Goal: Task Accomplishment & Management: Complete application form

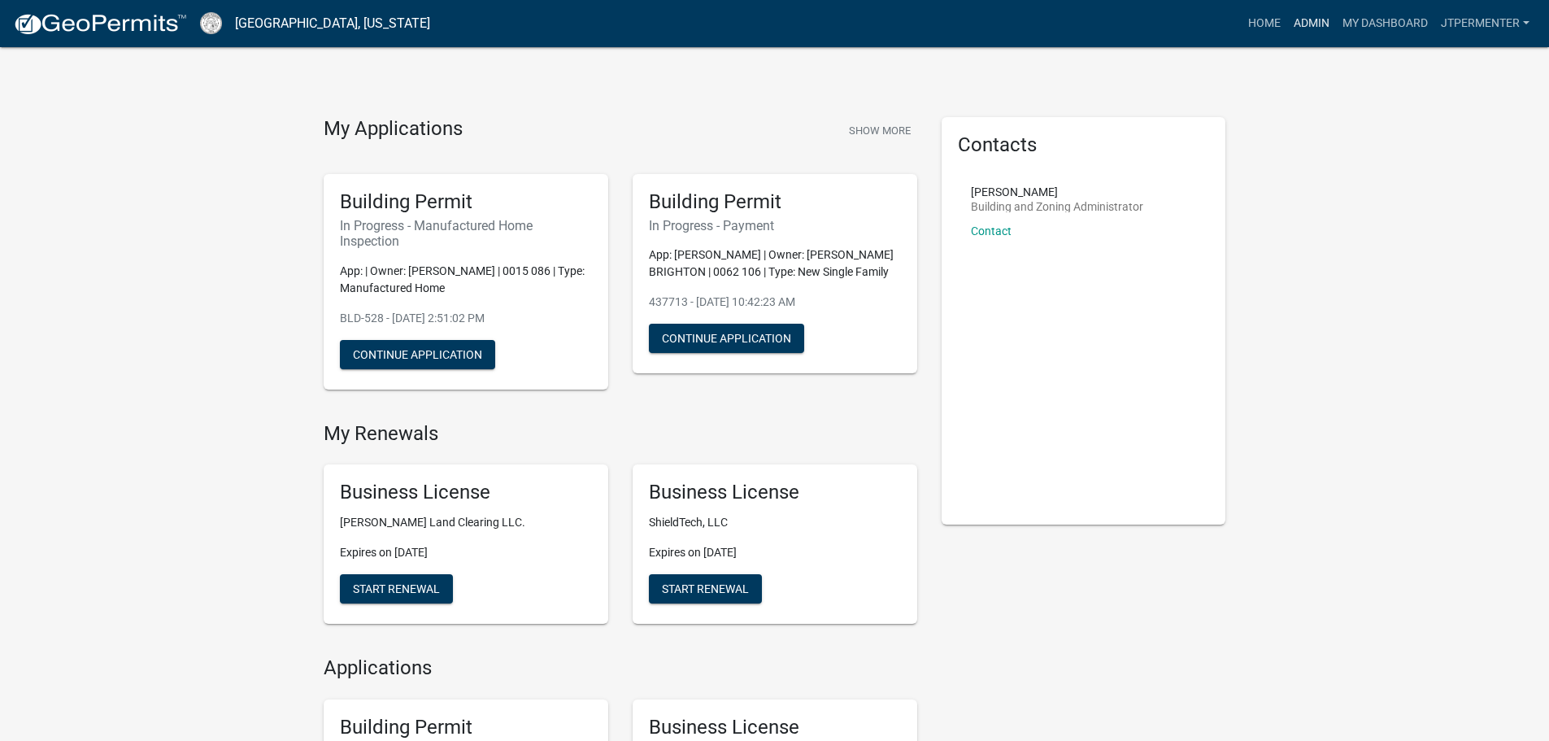
click at [1306, 16] on link "Admin" at bounding box center [1311, 23] width 49 height 31
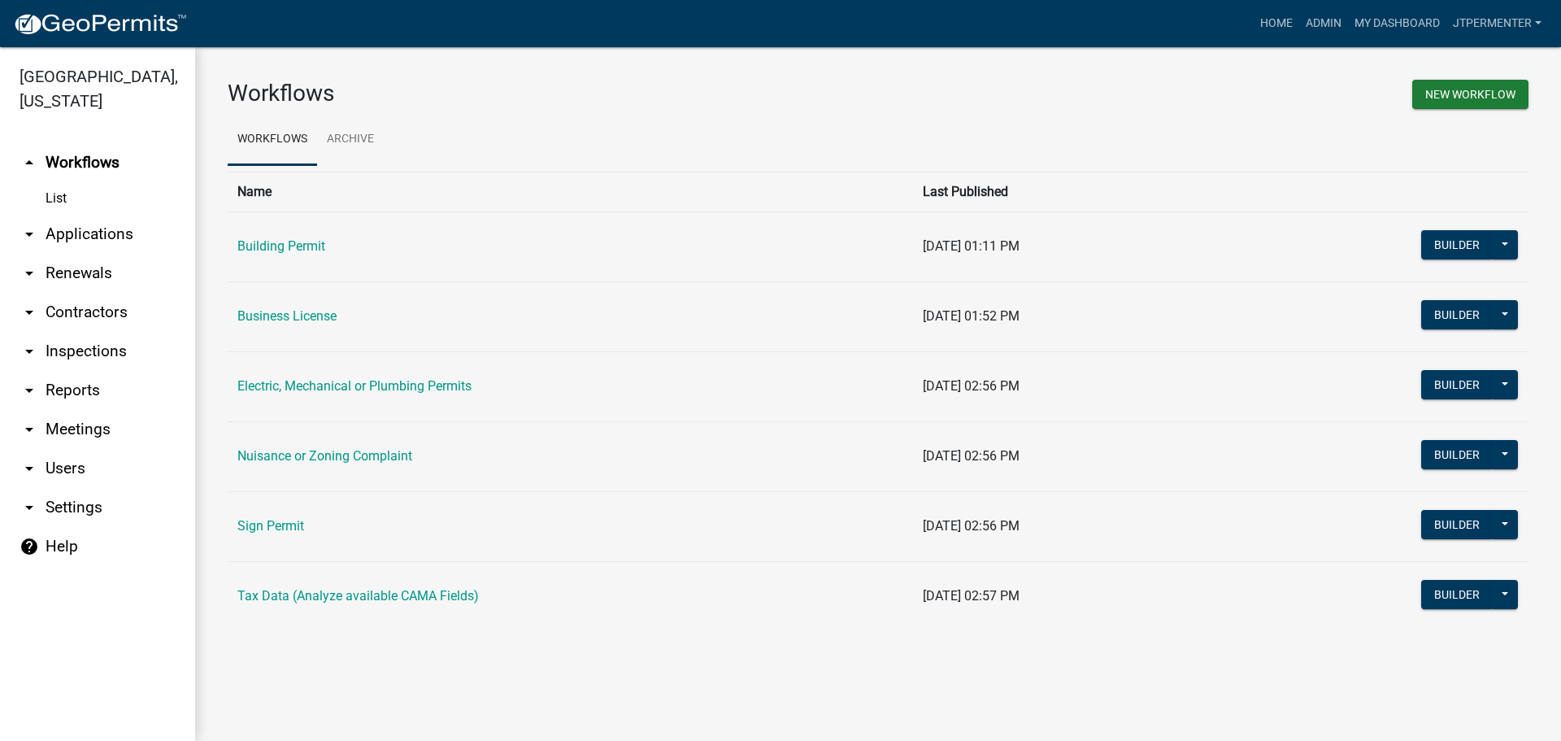
click at [104, 215] on link "arrow_drop_down Applications" at bounding box center [97, 234] width 195 height 39
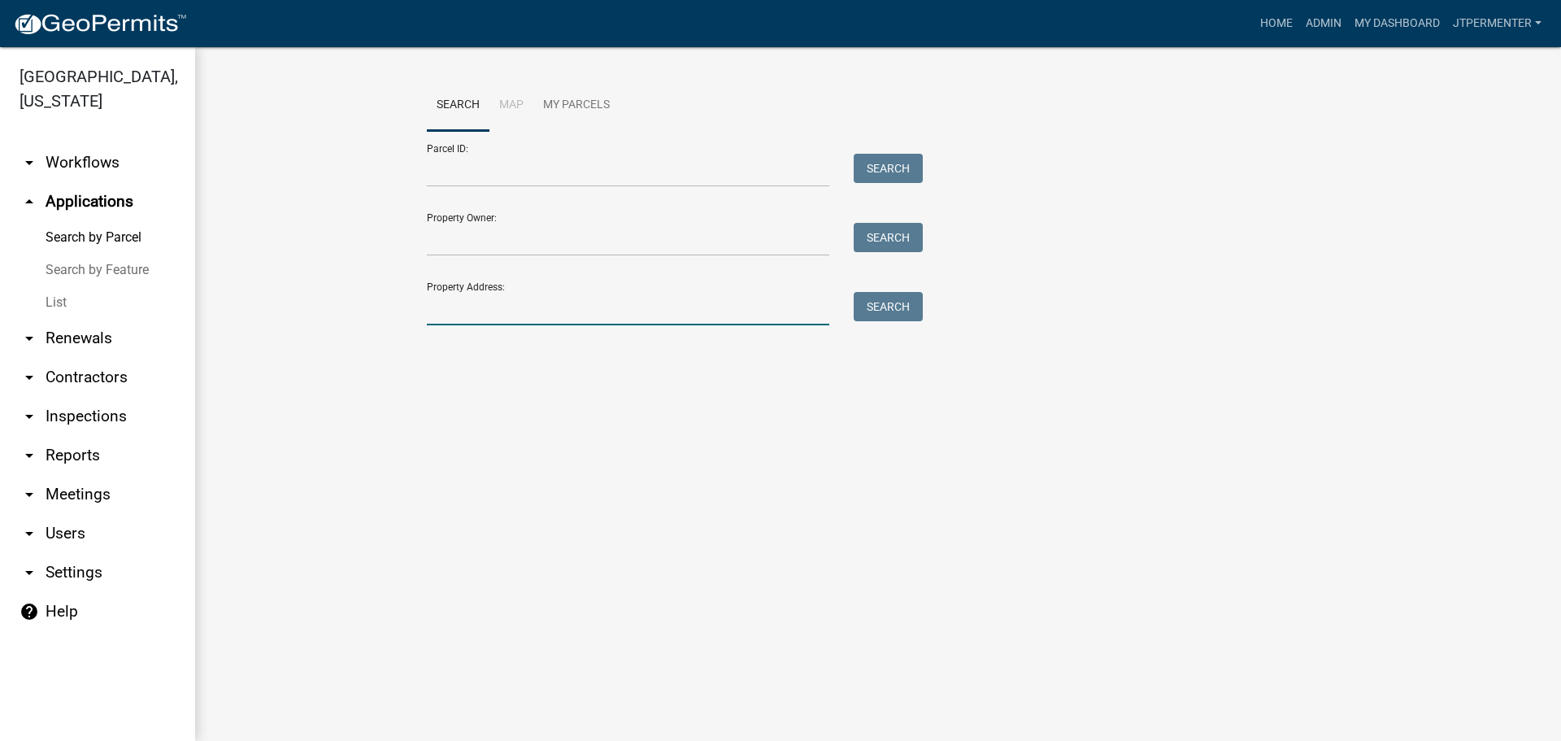
click at [453, 299] on input "Property Address:" at bounding box center [628, 308] width 402 height 33
type input "1701"
click at [883, 307] on button "Search" at bounding box center [888, 306] width 69 height 29
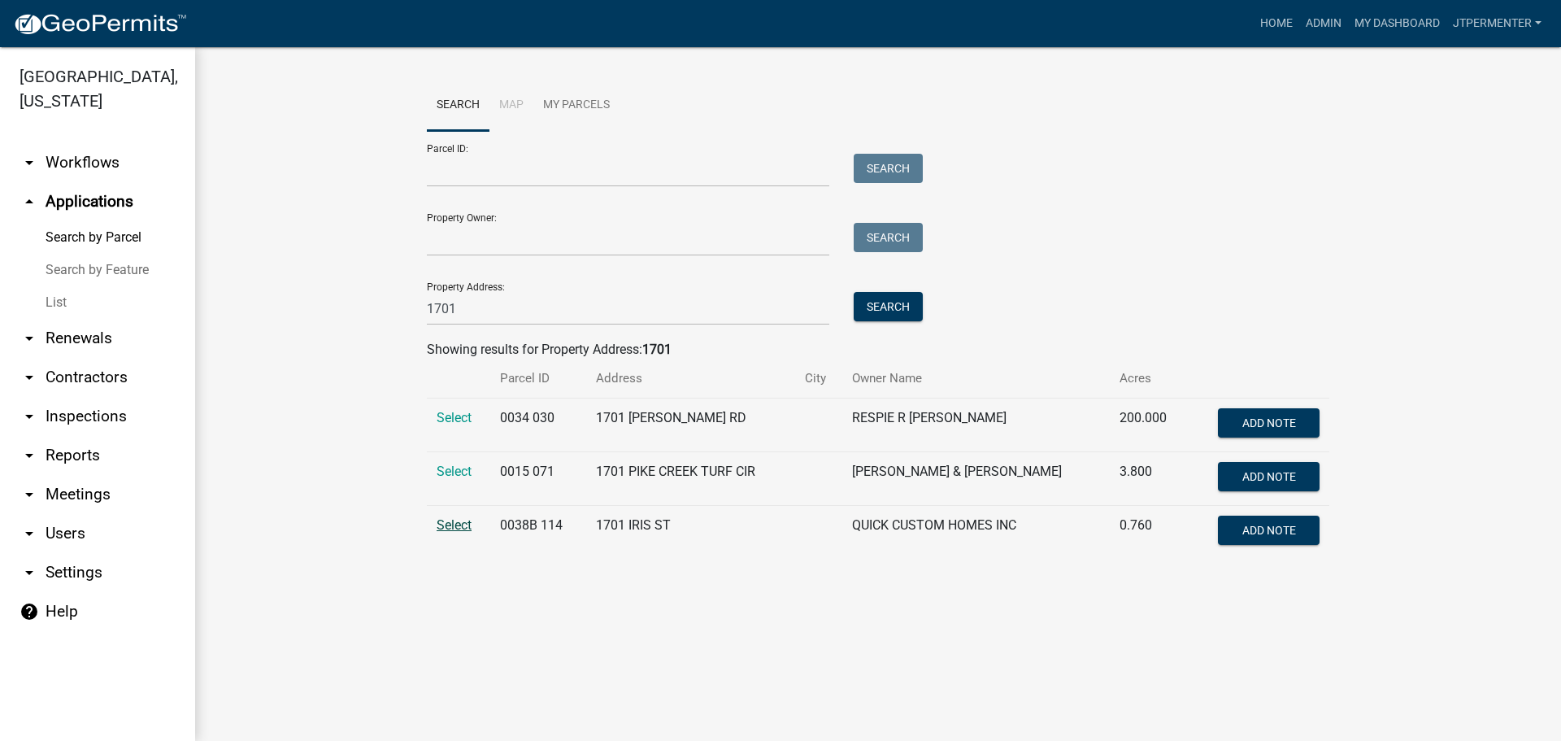
click at [457, 532] on span "Select" at bounding box center [454, 524] width 35 height 15
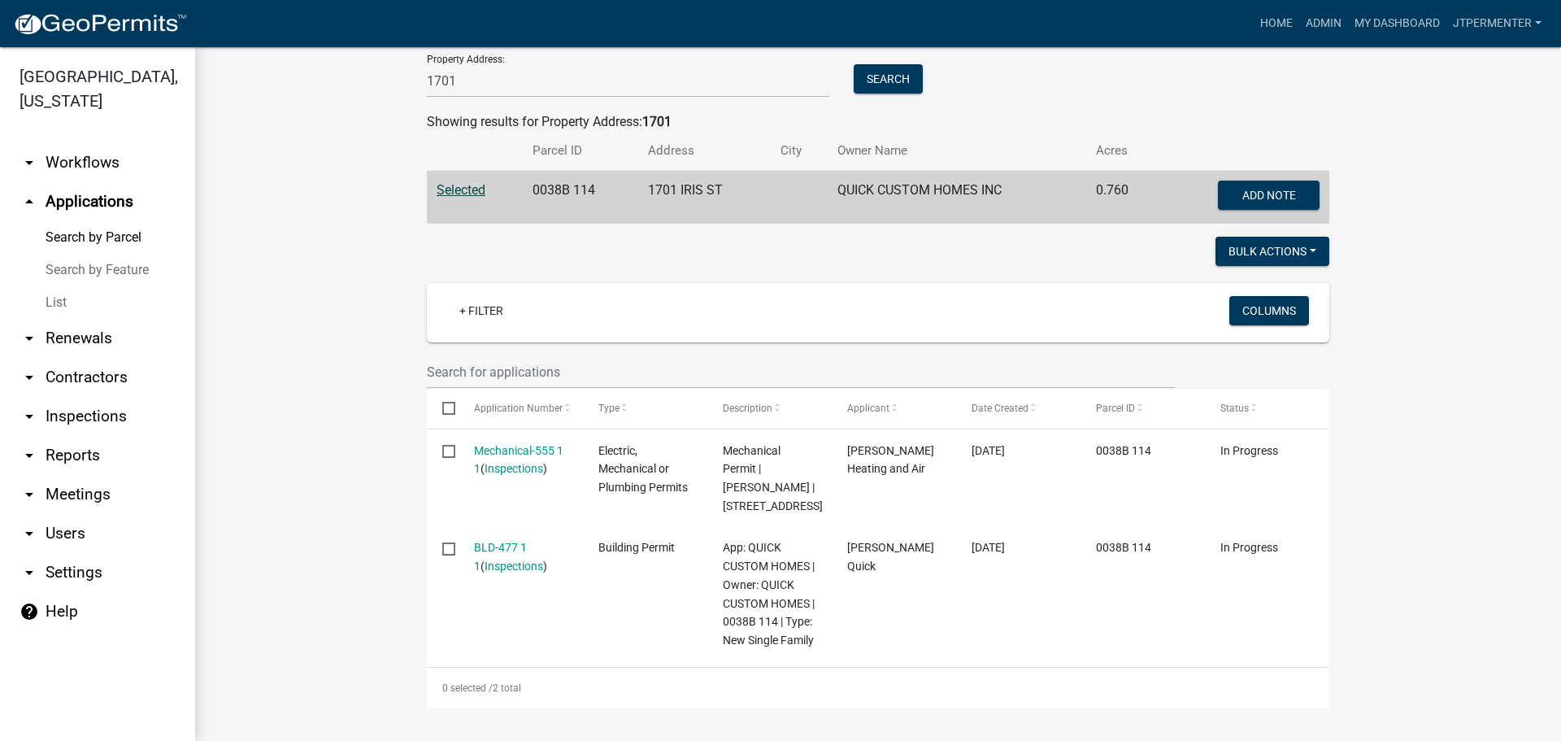
scroll to position [264, 0]
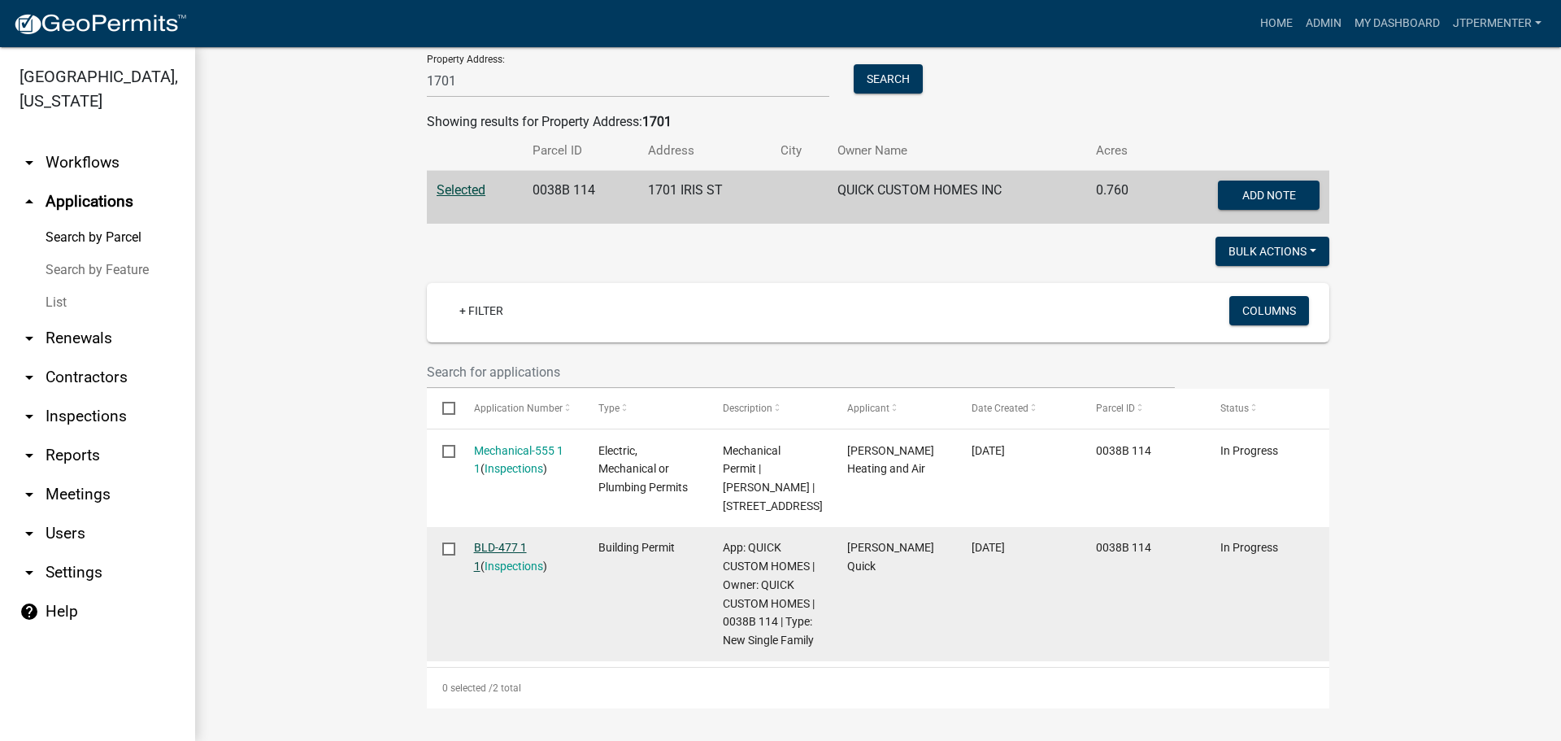
click at [500, 541] on link "BLD-477 1 1" at bounding box center [500, 557] width 53 height 32
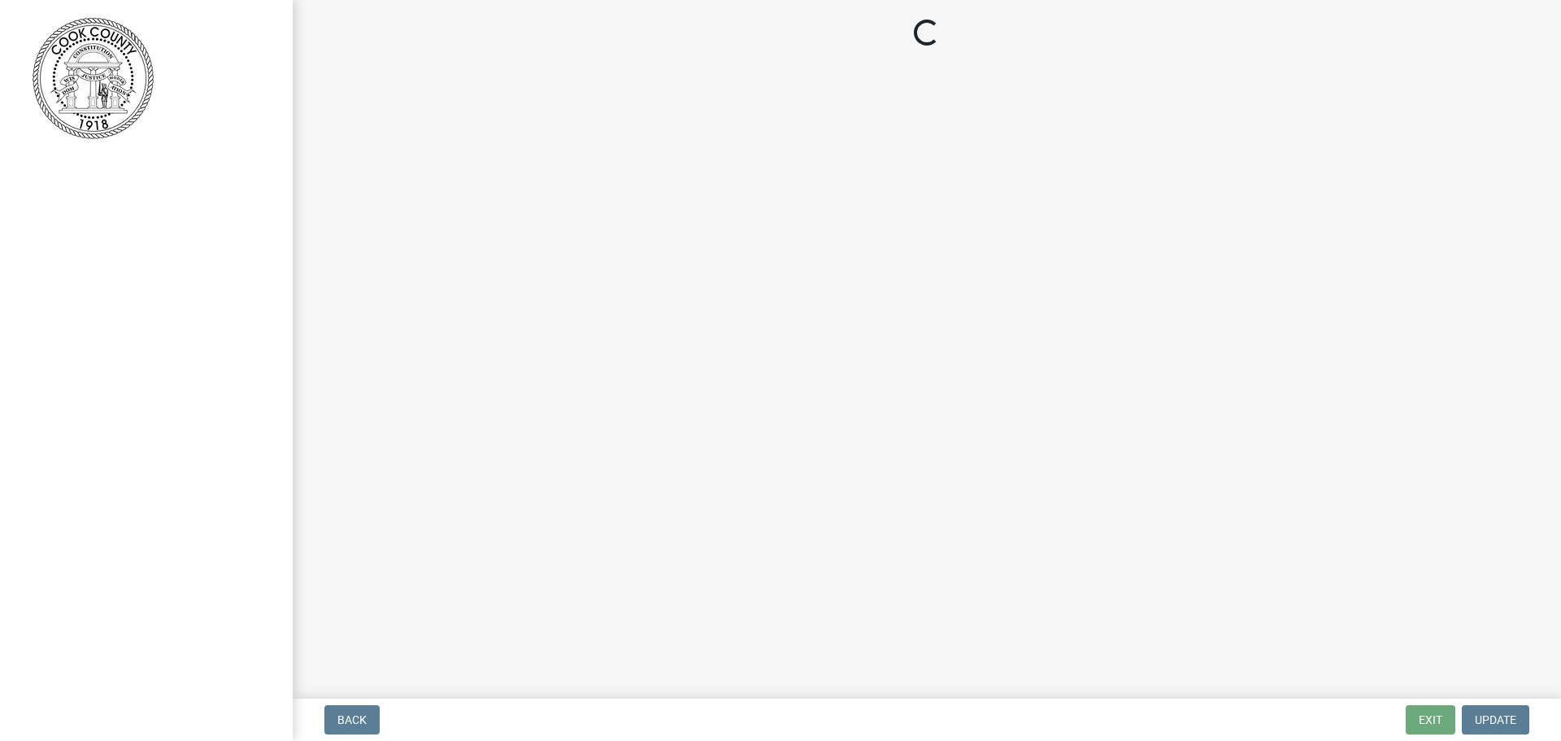
select select "99a32835-11ba-4368-9d1a-cbf1779c6d76"
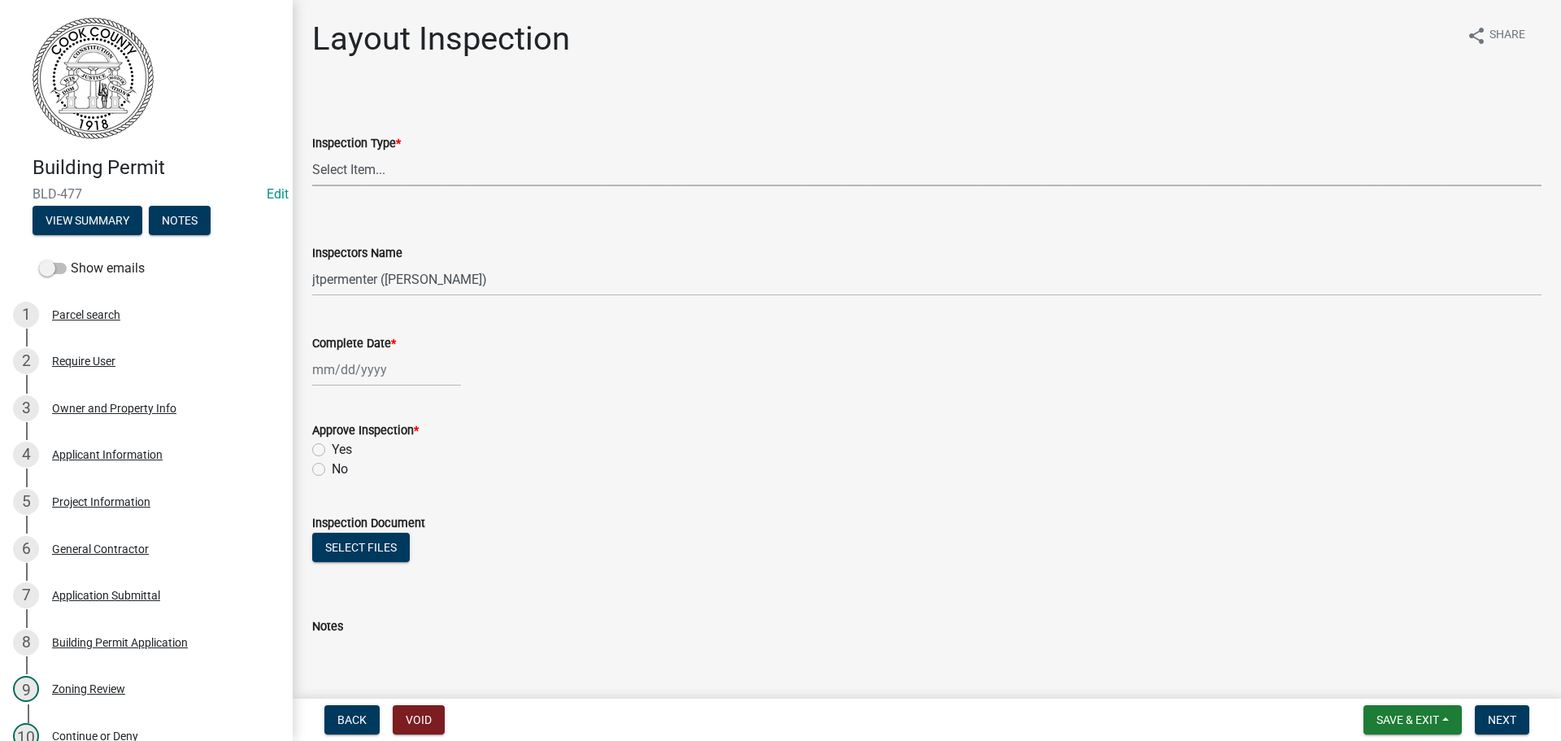
click at [363, 166] on select "Select Item... Layout" at bounding box center [926, 169] width 1229 height 33
click at [312, 153] on select "Select Item... Layout" at bounding box center [926, 169] width 1229 height 33
select select "b3f27bb8-8286-4154-a759-32389e4fc33c"
select select "8"
select select "2025"
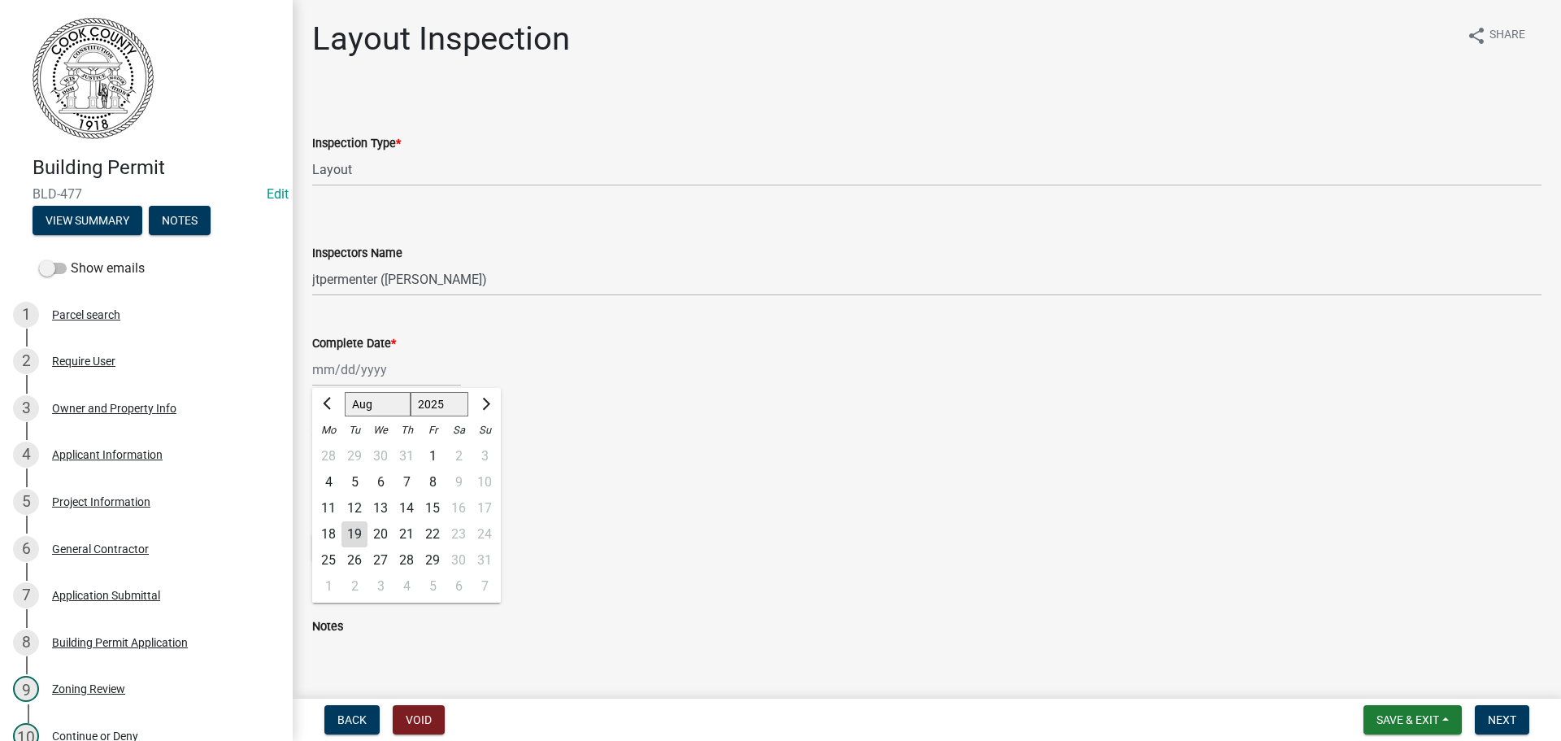
click at [354, 368] on div "[PERSON_NAME] Feb Mar Apr [PERSON_NAME][DATE] Oct Nov [DATE] 1526 1527 1528 152…" at bounding box center [386, 369] width 149 height 33
click at [359, 532] on div "19" at bounding box center [354, 534] width 26 height 26
type input "[DATE]"
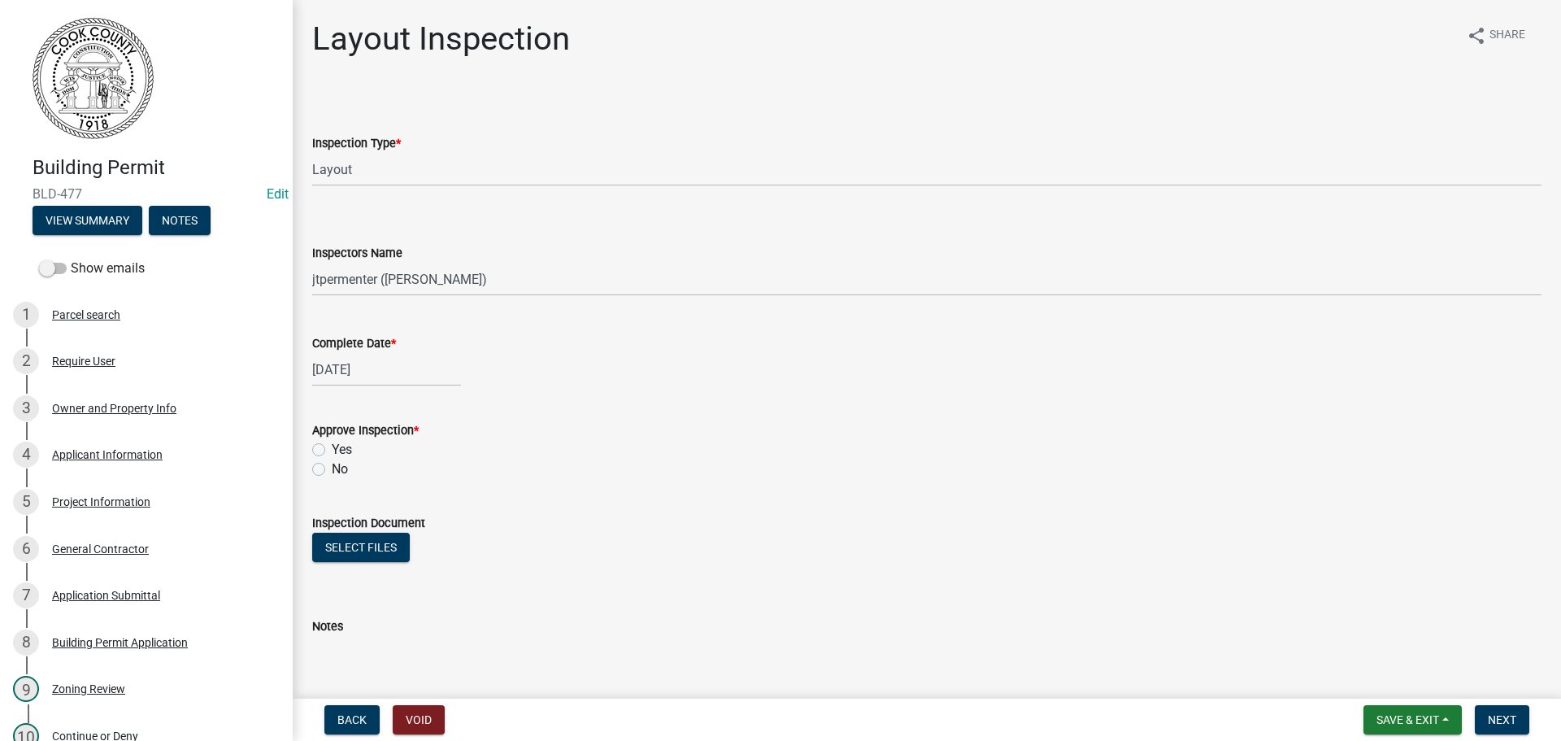
click at [332, 450] on label "Yes" at bounding box center [342, 450] width 20 height 20
click at [332, 450] on input "Yes" at bounding box center [337, 445] width 11 height 11
radio input "true"
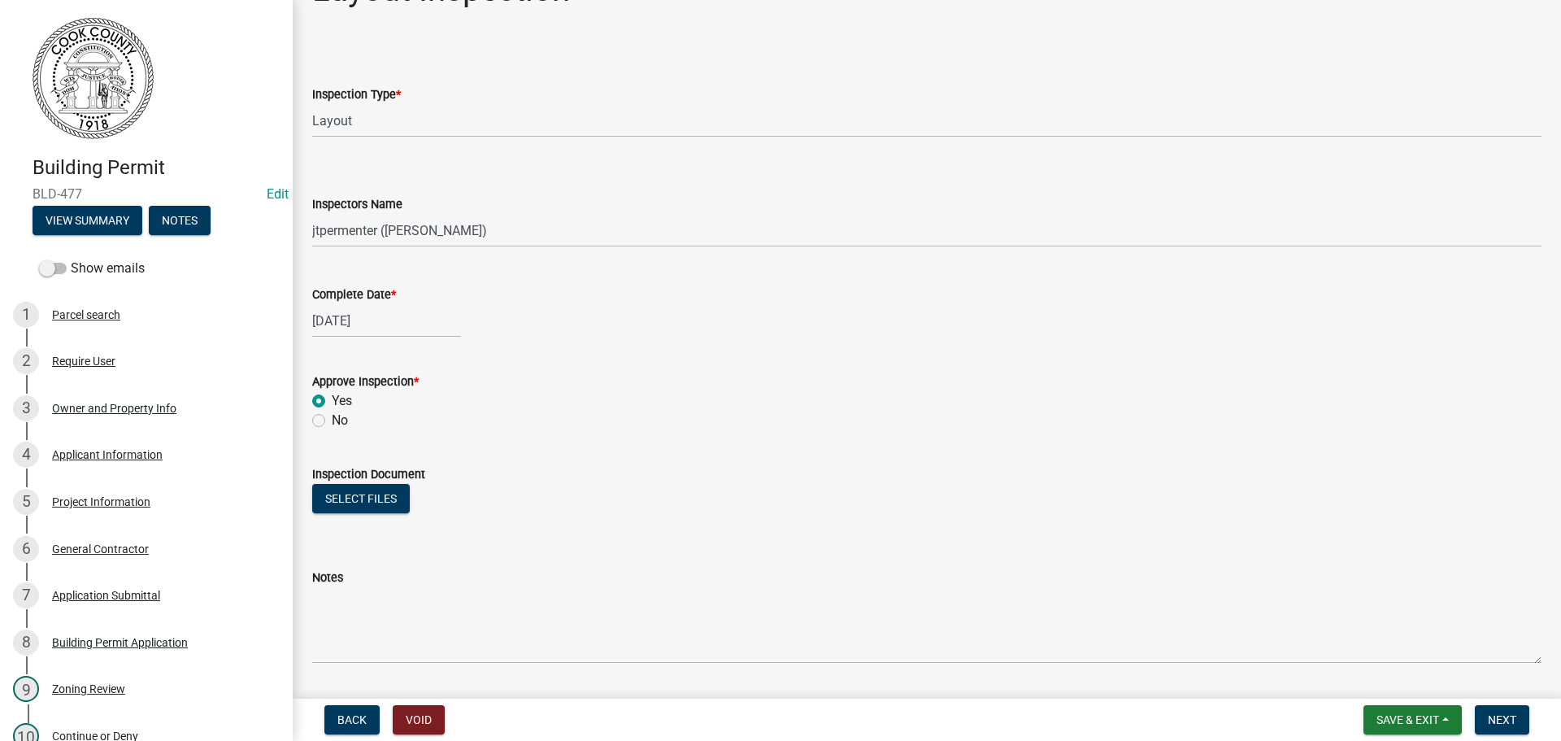
scroll to position [97, 0]
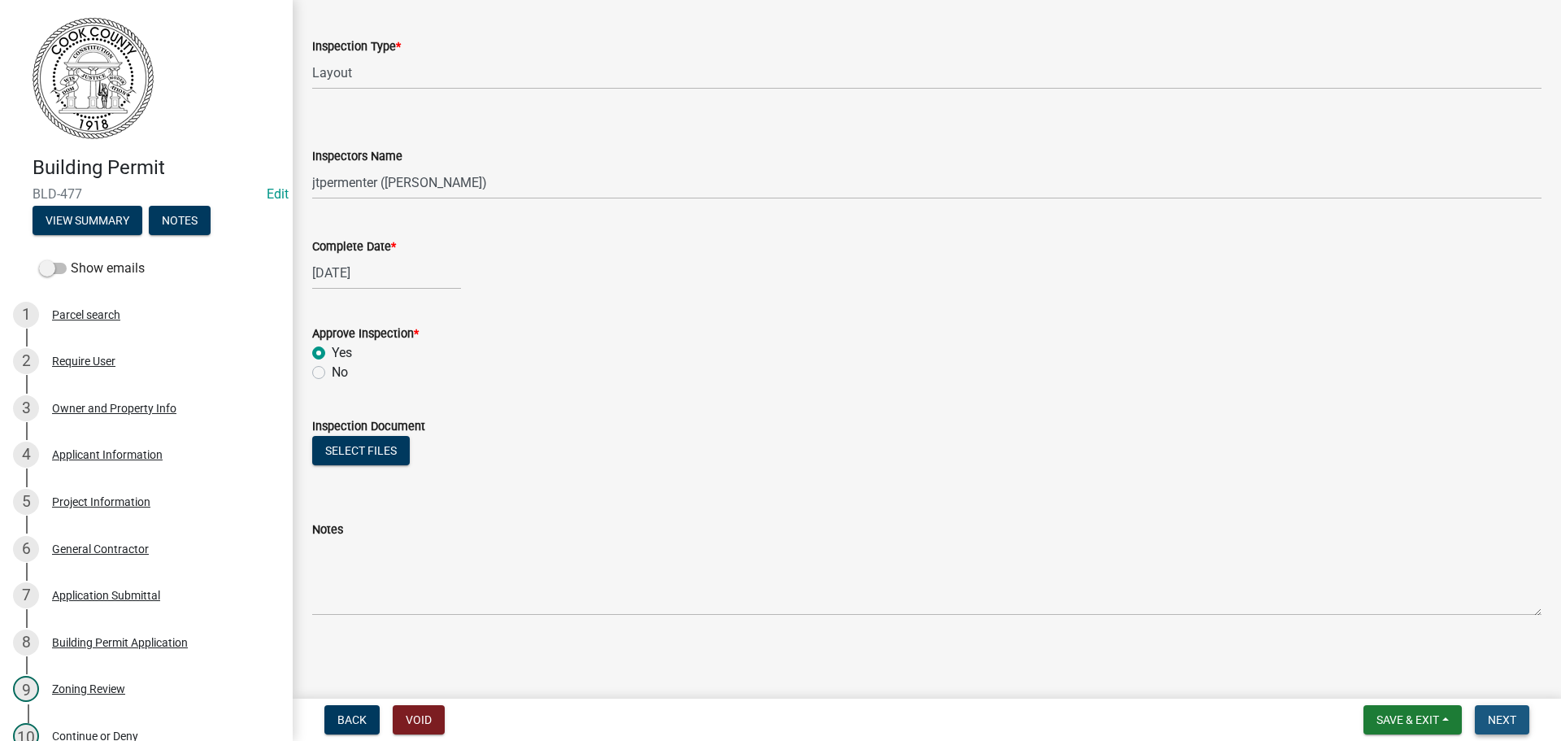
click at [1510, 725] on span "Next" at bounding box center [1502, 719] width 28 height 13
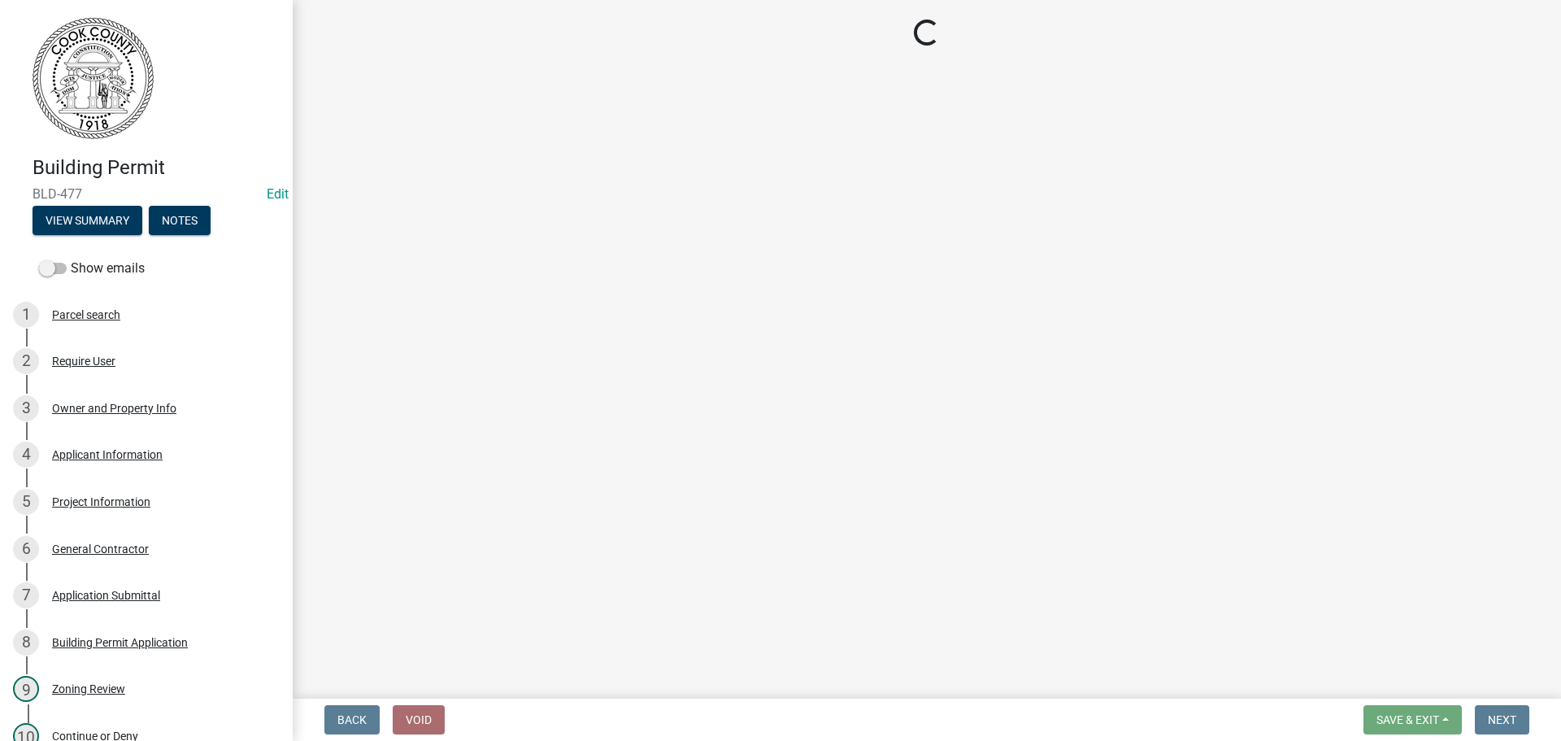
select select "99a32835-11ba-4368-9d1a-cbf1779c6d76"
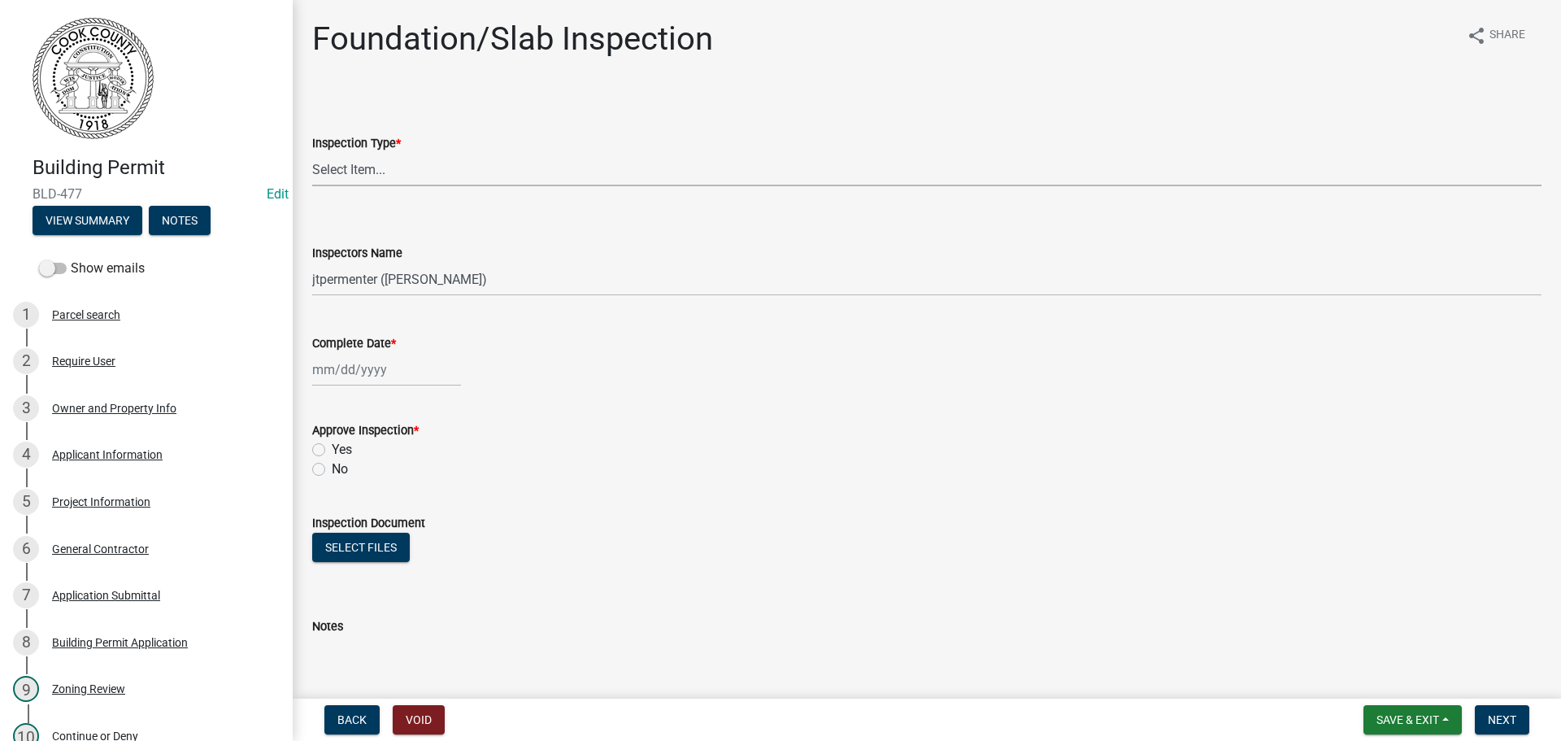
click at [368, 172] on select "Select Item... Foundation/Slab" at bounding box center [926, 169] width 1229 height 33
click at [312, 153] on select "Select Item... Foundation/Slab" at bounding box center [926, 169] width 1229 height 33
select select "5b4e48f7-bf9b-44aa-b593-ef1ddec5d2ff"
select select "8"
select select "2025"
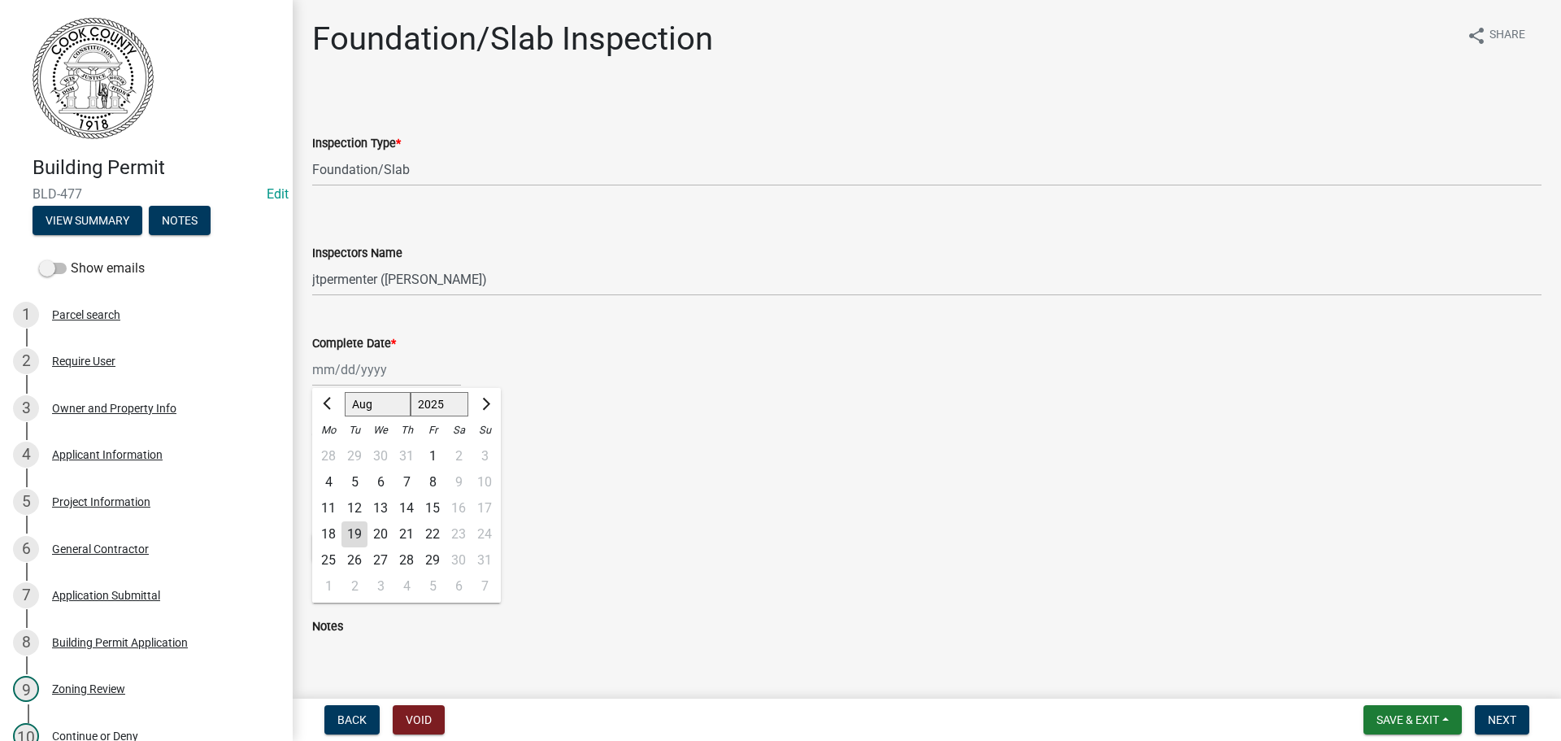
click at [354, 371] on div "[PERSON_NAME] Feb Mar Apr [PERSON_NAME][DATE] Oct Nov [DATE] 1526 1527 1528 152…" at bounding box center [386, 369] width 149 height 33
click at [360, 531] on div "19" at bounding box center [354, 534] width 26 height 26
type input "[DATE]"
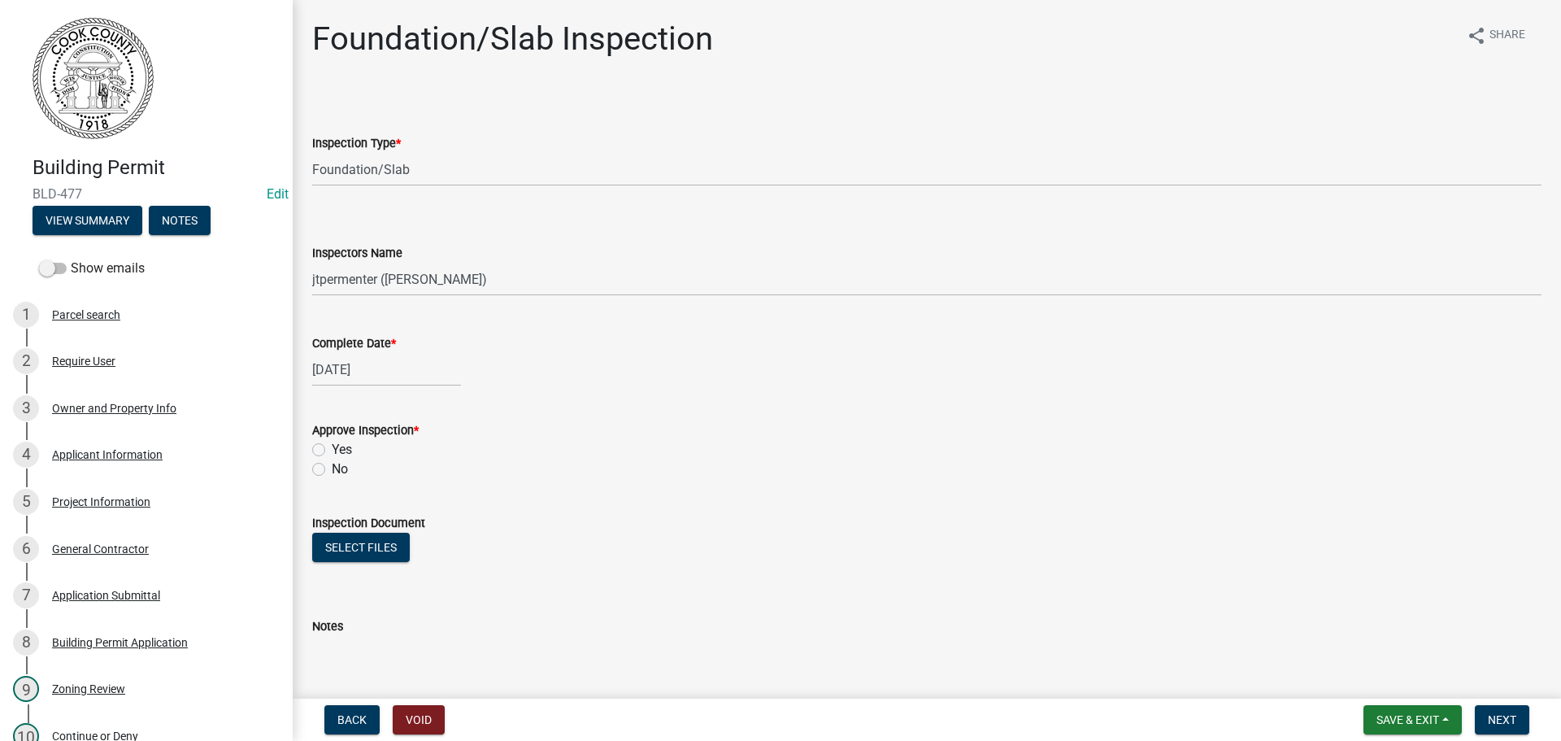
click at [332, 451] on label "Yes" at bounding box center [342, 450] width 20 height 20
click at [332, 450] on input "Yes" at bounding box center [337, 445] width 11 height 11
radio input "true"
click at [1500, 714] on span "Next" at bounding box center [1502, 719] width 28 height 13
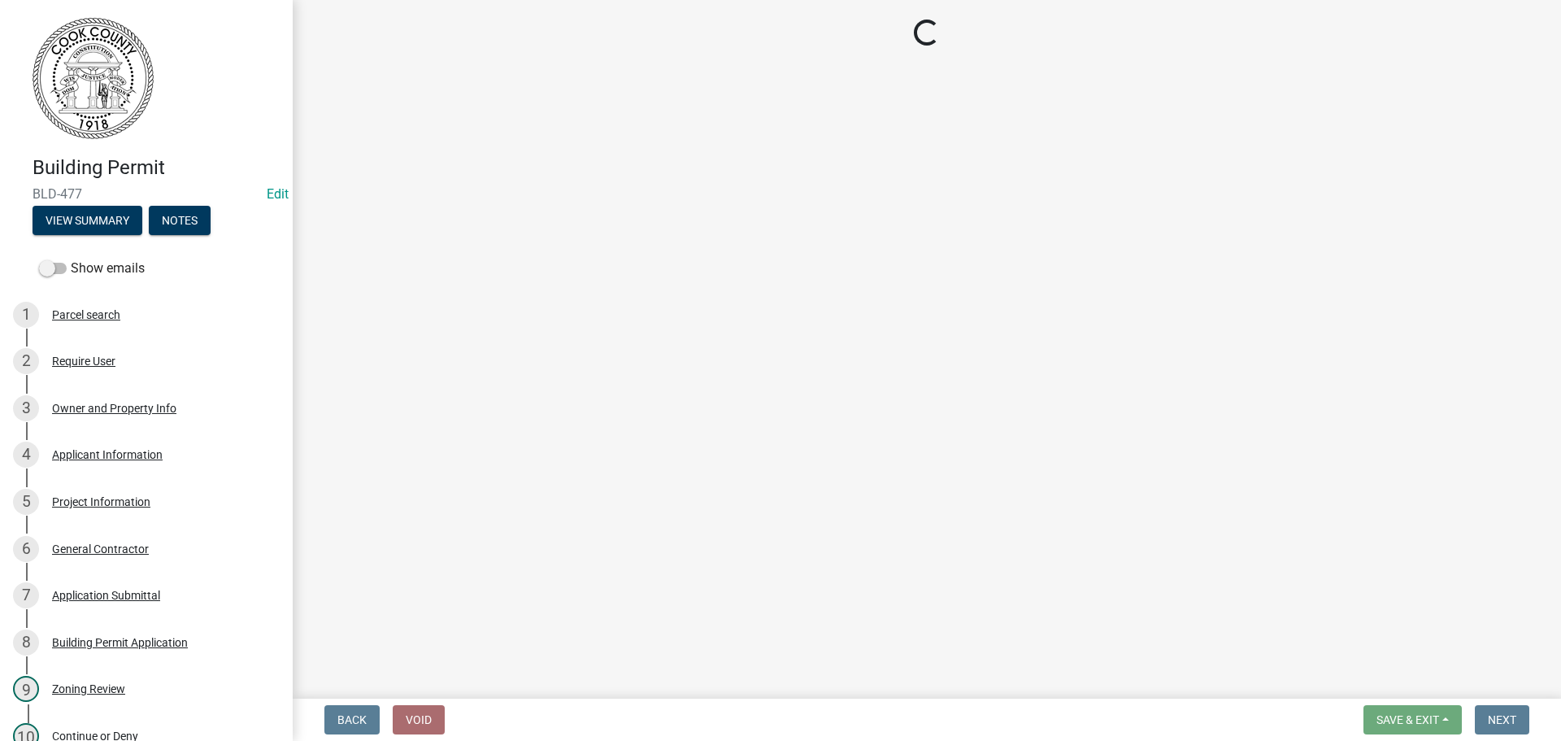
select select "99a32835-11ba-4368-9d1a-cbf1779c6d76"
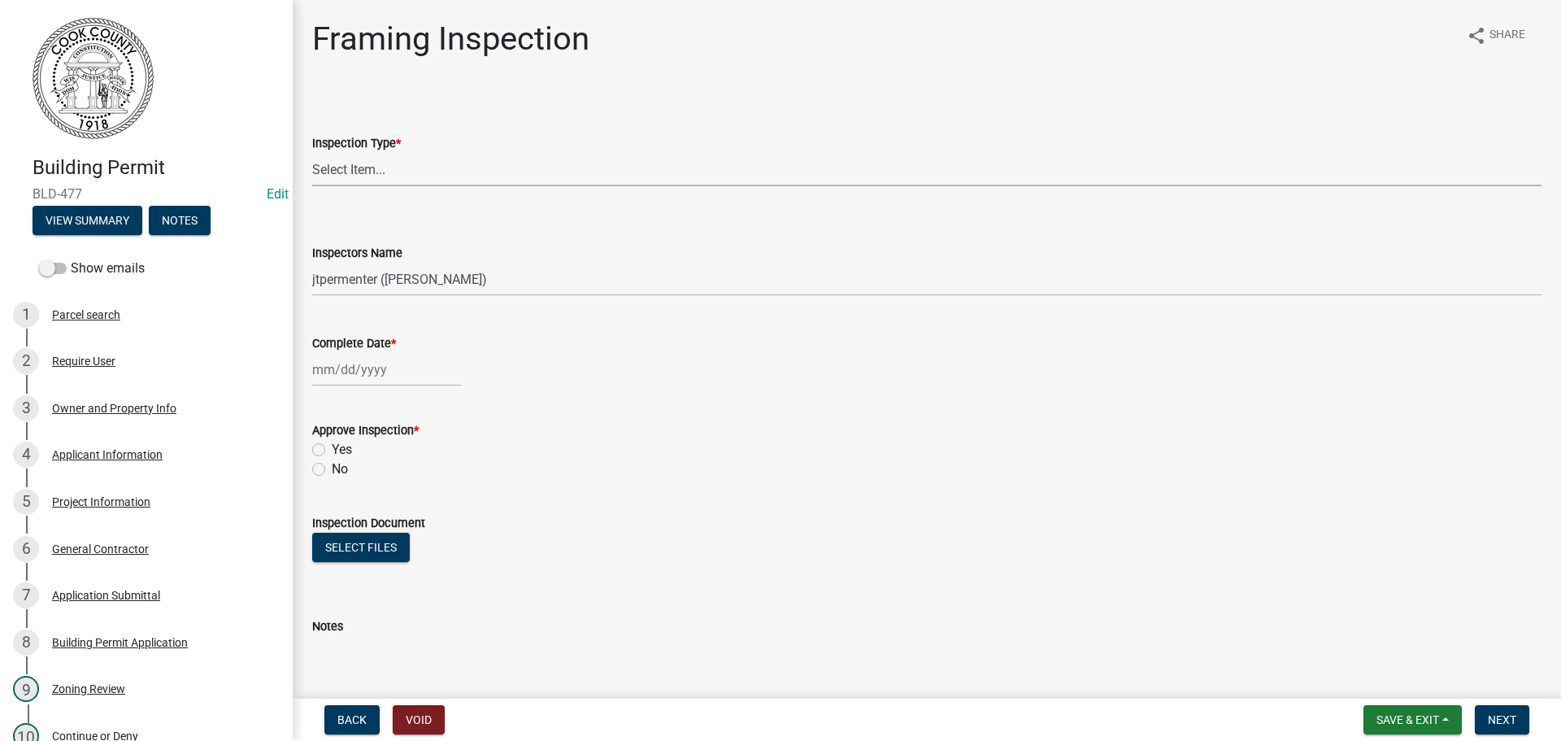
click at [355, 172] on select "Select Item... Framing" at bounding box center [926, 169] width 1229 height 33
click at [312, 153] on select "Select Item... Framing" at bounding box center [926, 169] width 1229 height 33
select select "d18fb67b-29b7-46e0-b188-58df5fb9e3f3"
click at [369, 379] on div at bounding box center [386, 369] width 149 height 33
select select "8"
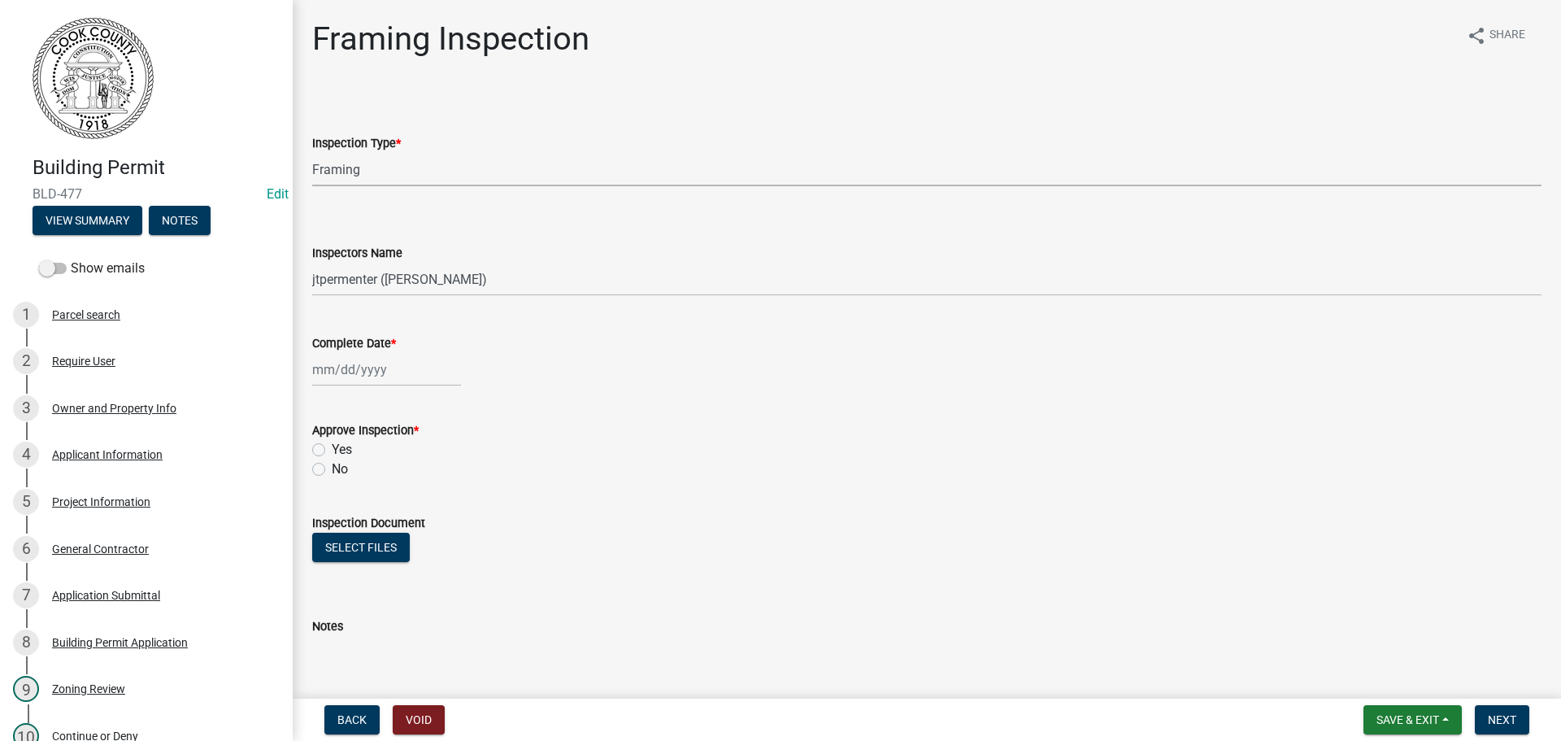
select select "2025"
click at [362, 526] on div "19" at bounding box center [354, 534] width 26 height 26
type input "[DATE]"
click at [332, 453] on label "Yes" at bounding box center [342, 450] width 20 height 20
click at [332, 450] on input "Yes" at bounding box center [337, 445] width 11 height 11
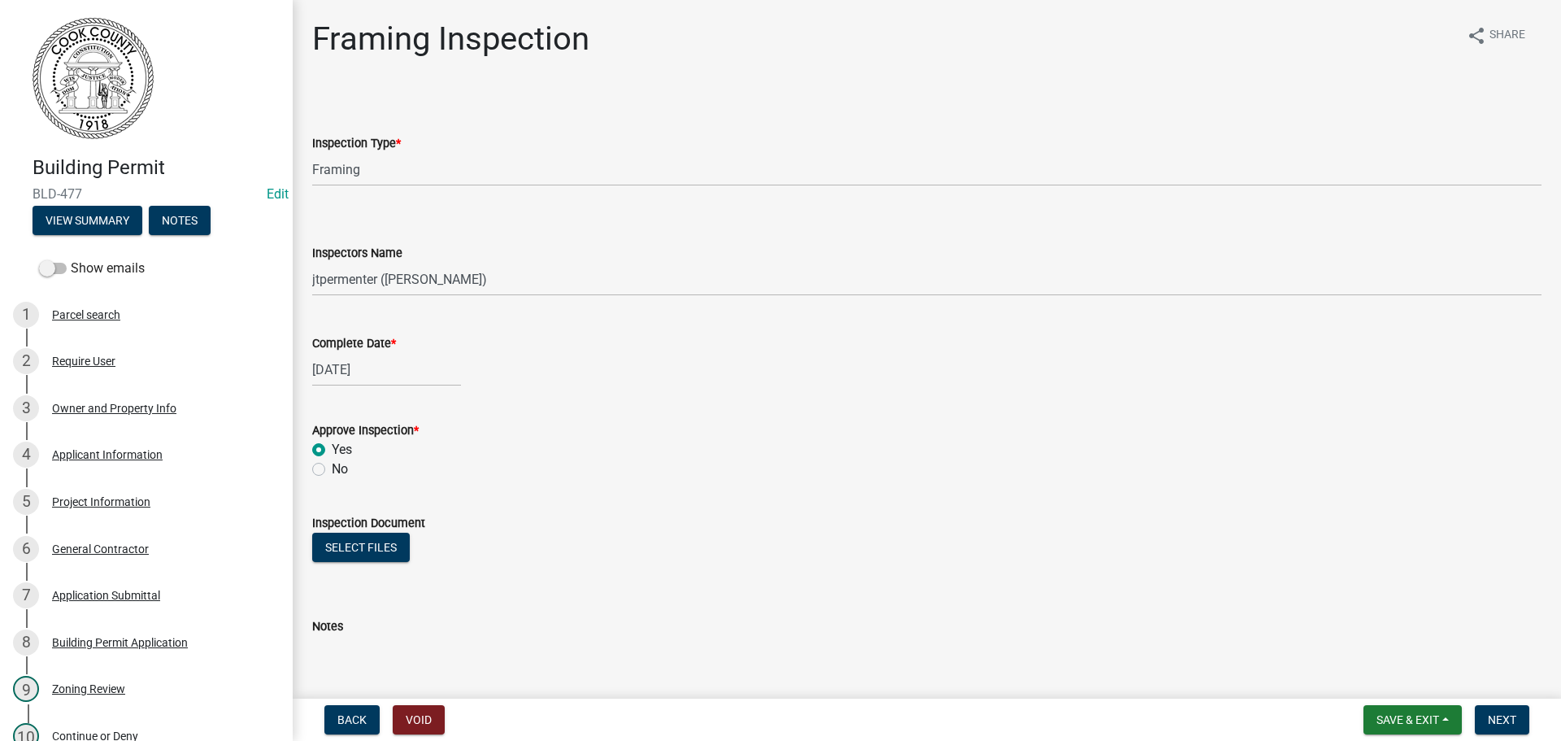
radio input "true"
click at [1508, 731] on button "Next" at bounding box center [1502, 719] width 54 height 29
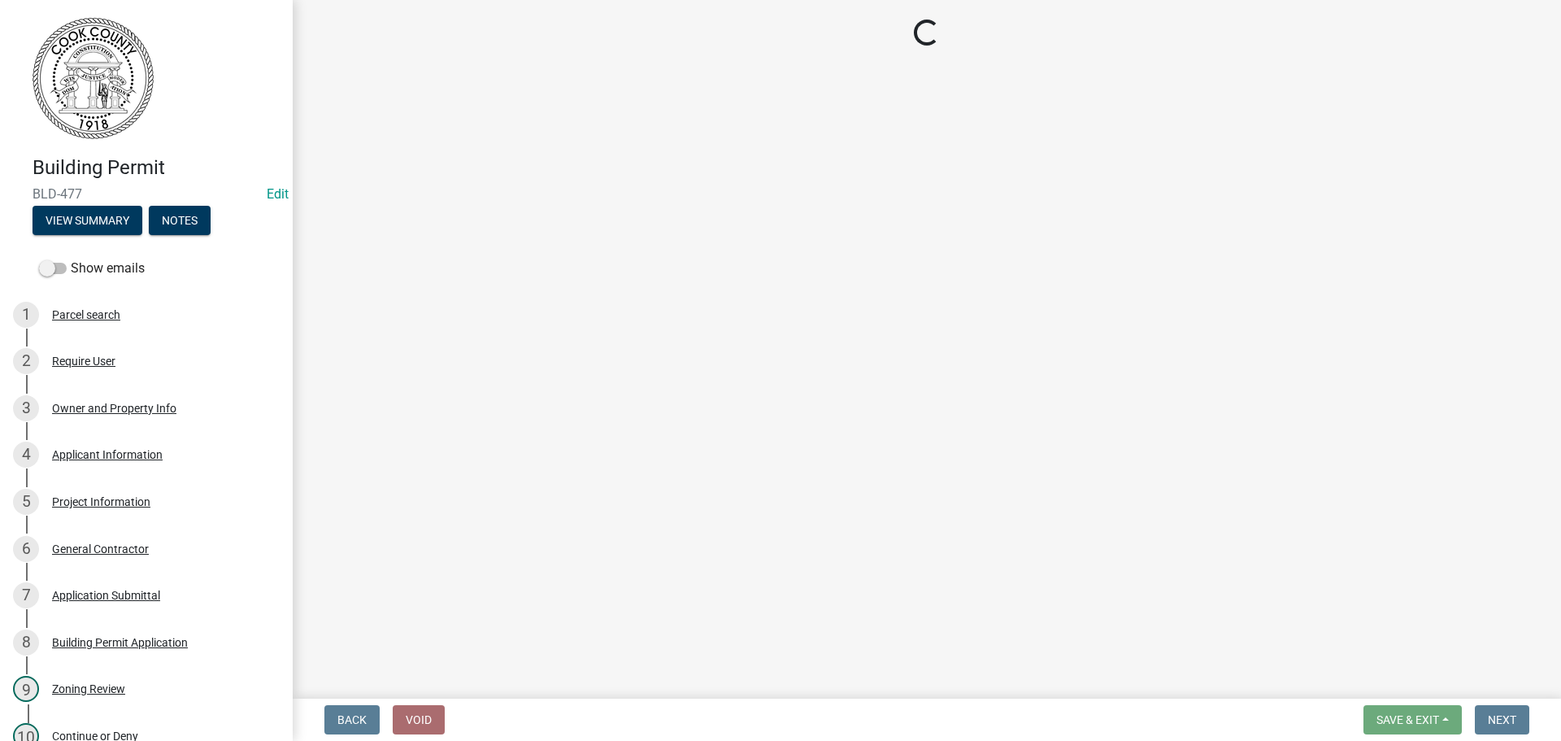
select select "99a32835-11ba-4368-9d1a-cbf1779c6d76"
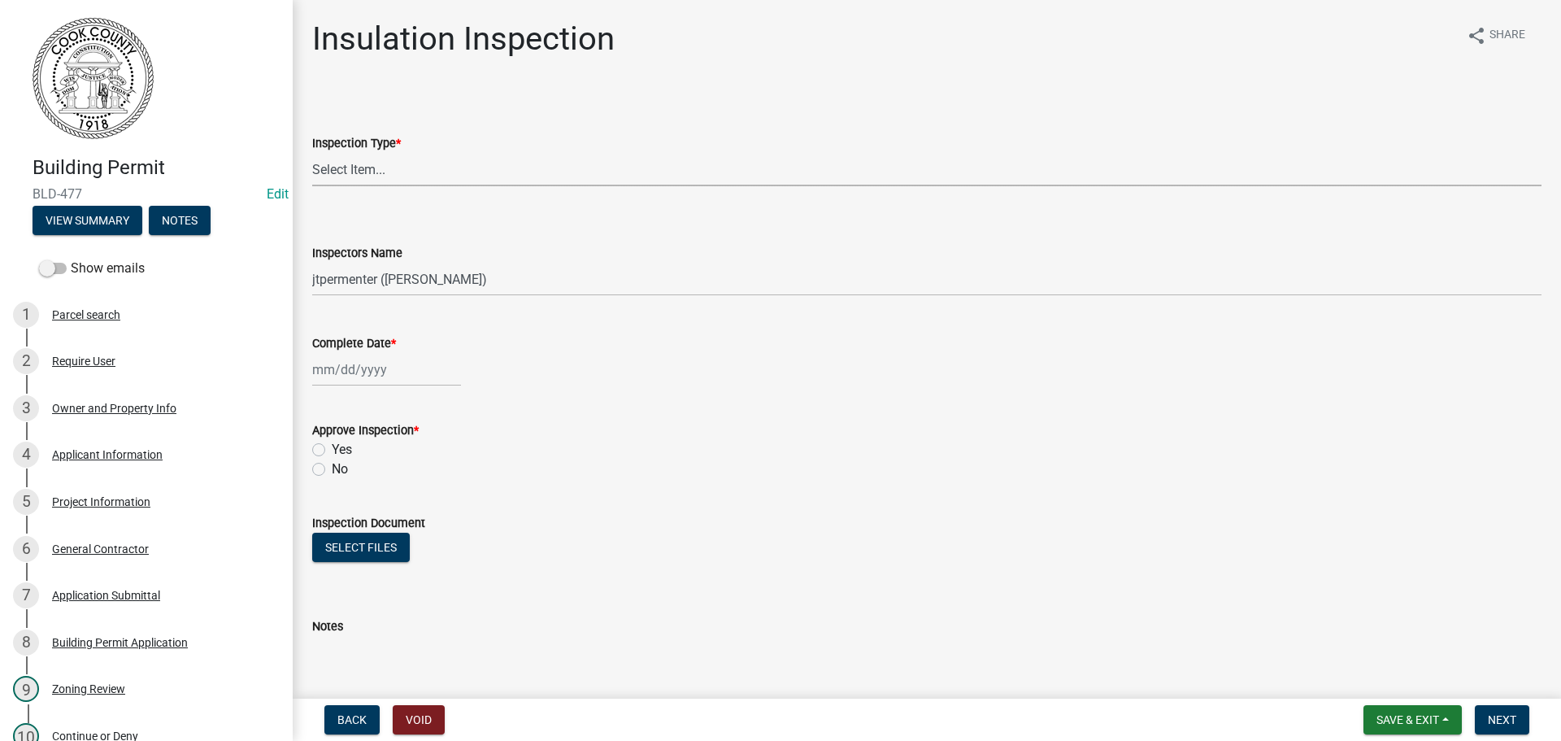
click at [380, 164] on select "Select Item... Insulation" at bounding box center [926, 169] width 1229 height 33
click at [312, 153] on select "Select Item... Insulation" at bounding box center [926, 169] width 1229 height 33
select select "726a448b-c2a8-4304-905c-0d75b259ca18"
select select "8"
select select "2025"
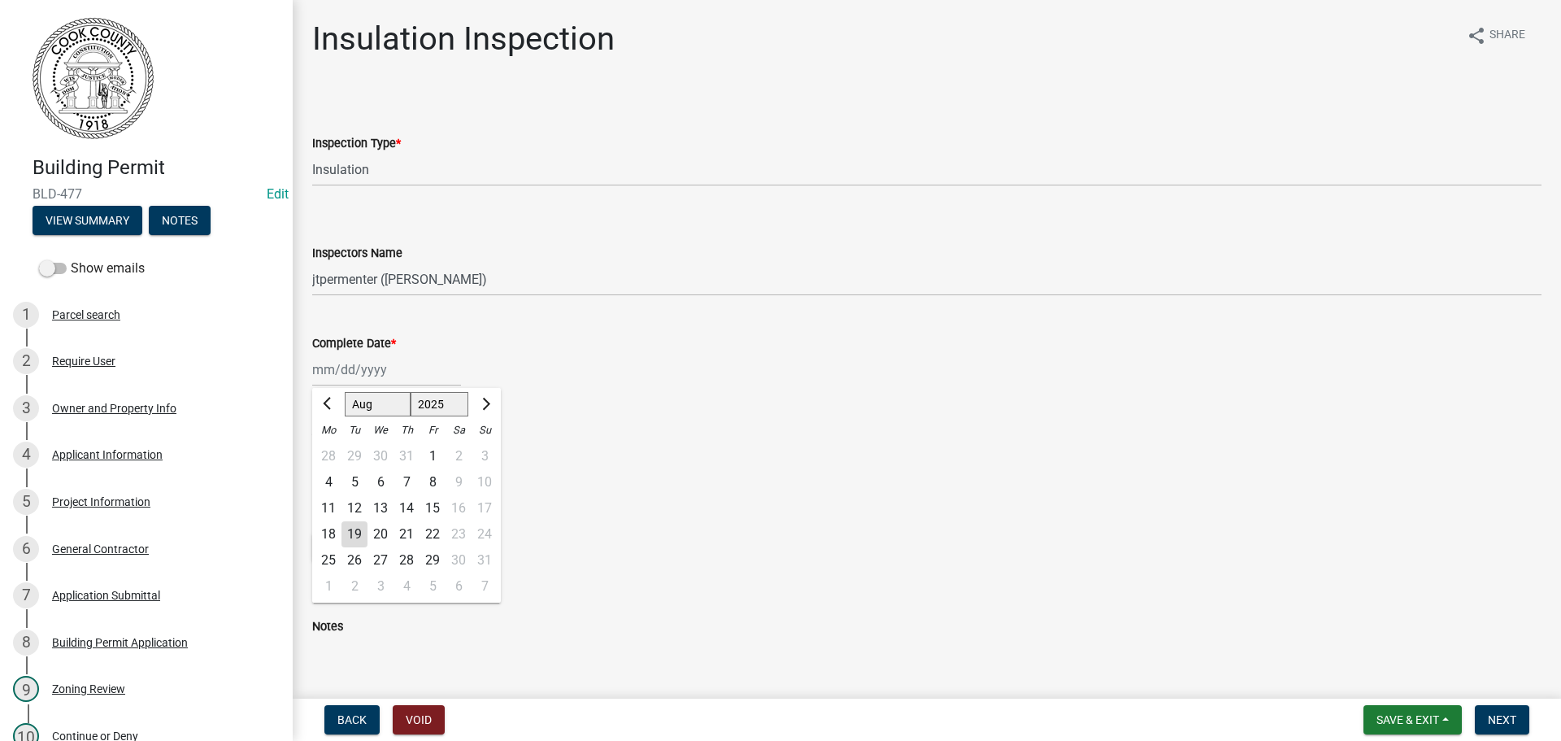
click at [367, 367] on div "[PERSON_NAME] Feb Mar Apr [PERSON_NAME][DATE] Oct Nov [DATE] 1526 1527 1528 152…" at bounding box center [386, 369] width 149 height 33
click at [363, 528] on div "19" at bounding box center [354, 534] width 26 height 26
type input "[DATE]"
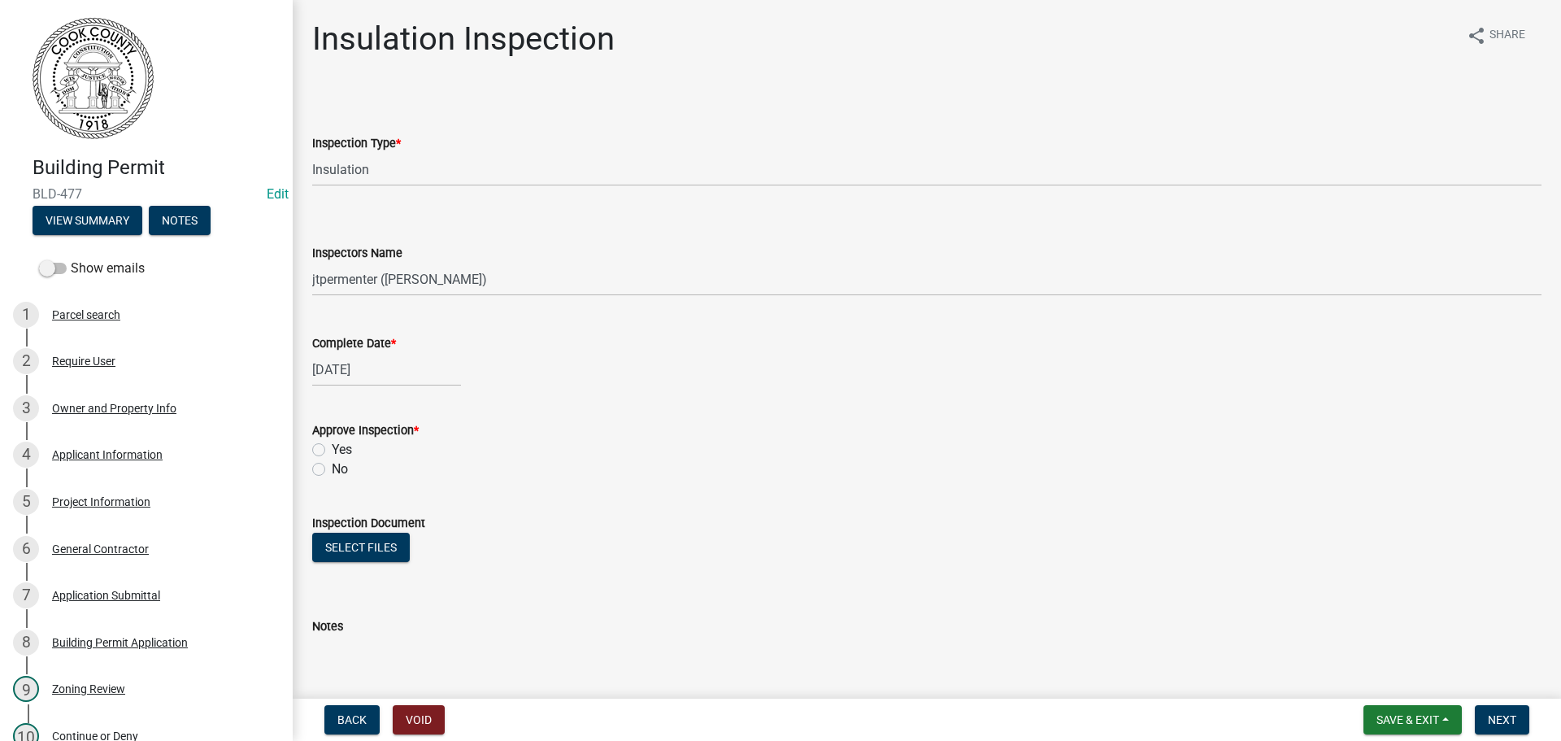
click at [332, 454] on label "Yes" at bounding box center [342, 450] width 20 height 20
click at [332, 450] on input "Yes" at bounding box center [337, 445] width 11 height 11
radio input "true"
click at [1499, 708] on button "Next" at bounding box center [1502, 719] width 54 height 29
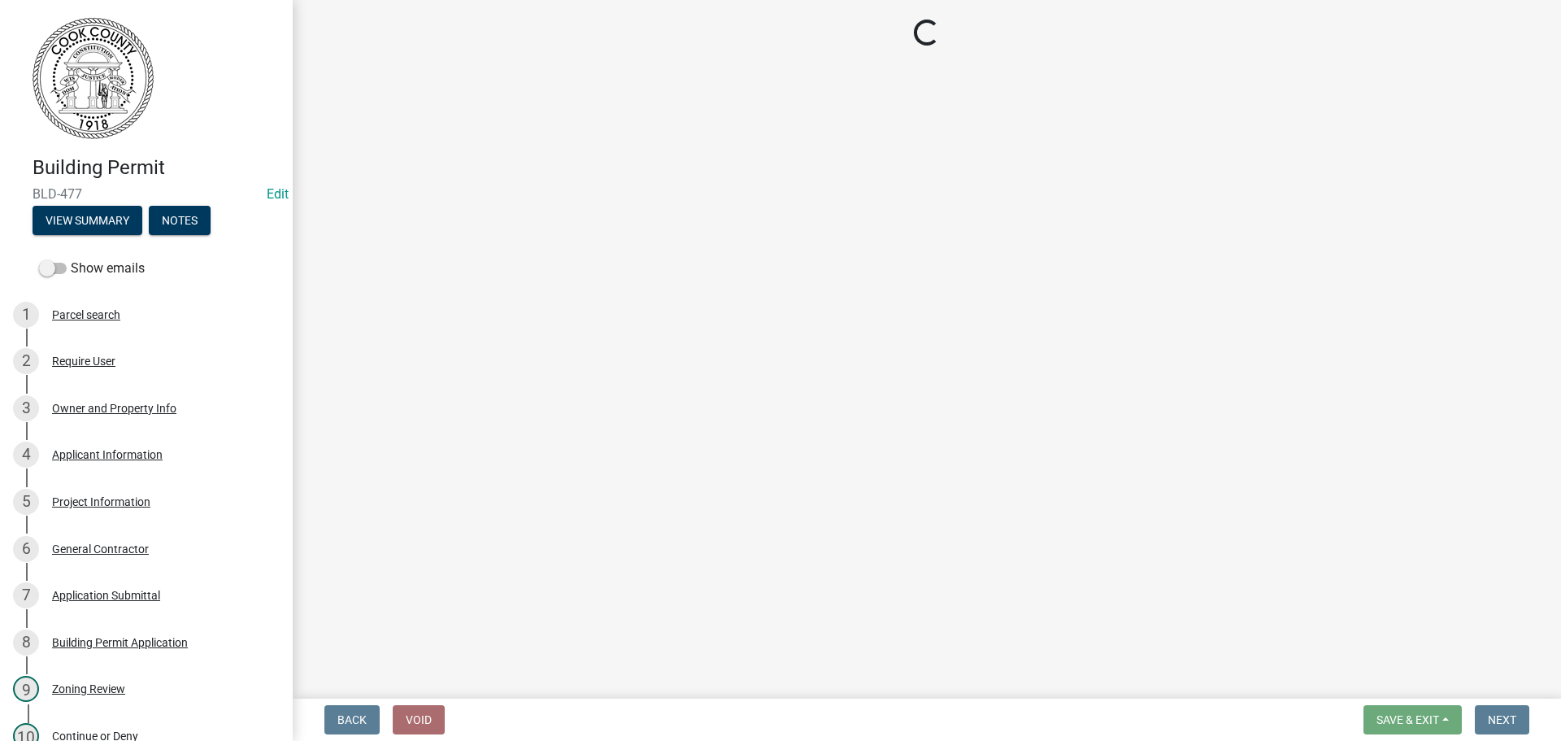
select select "99a32835-11ba-4368-9d1a-cbf1779c6d76"
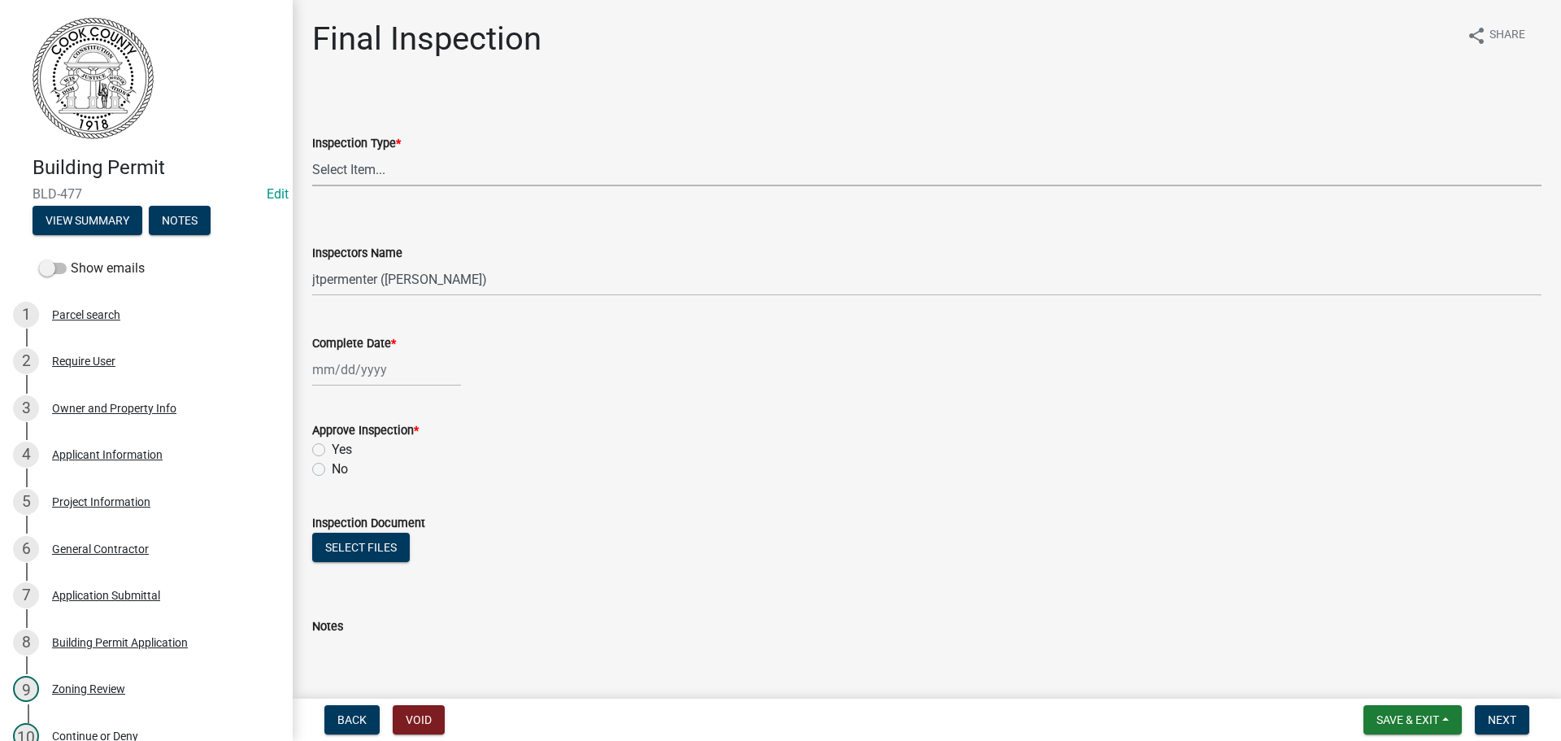
click at [346, 159] on select "Select Item... Final" at bounding box center [926, 169] width 1229 height 33
click at [312, 153] on select "Select Item... Final" at bounding box center [926, 169] width 1229 height 33
select select "5a827310-1605-4b3d-aef3-9152039cbd08"
select select "8"
select select "2025"
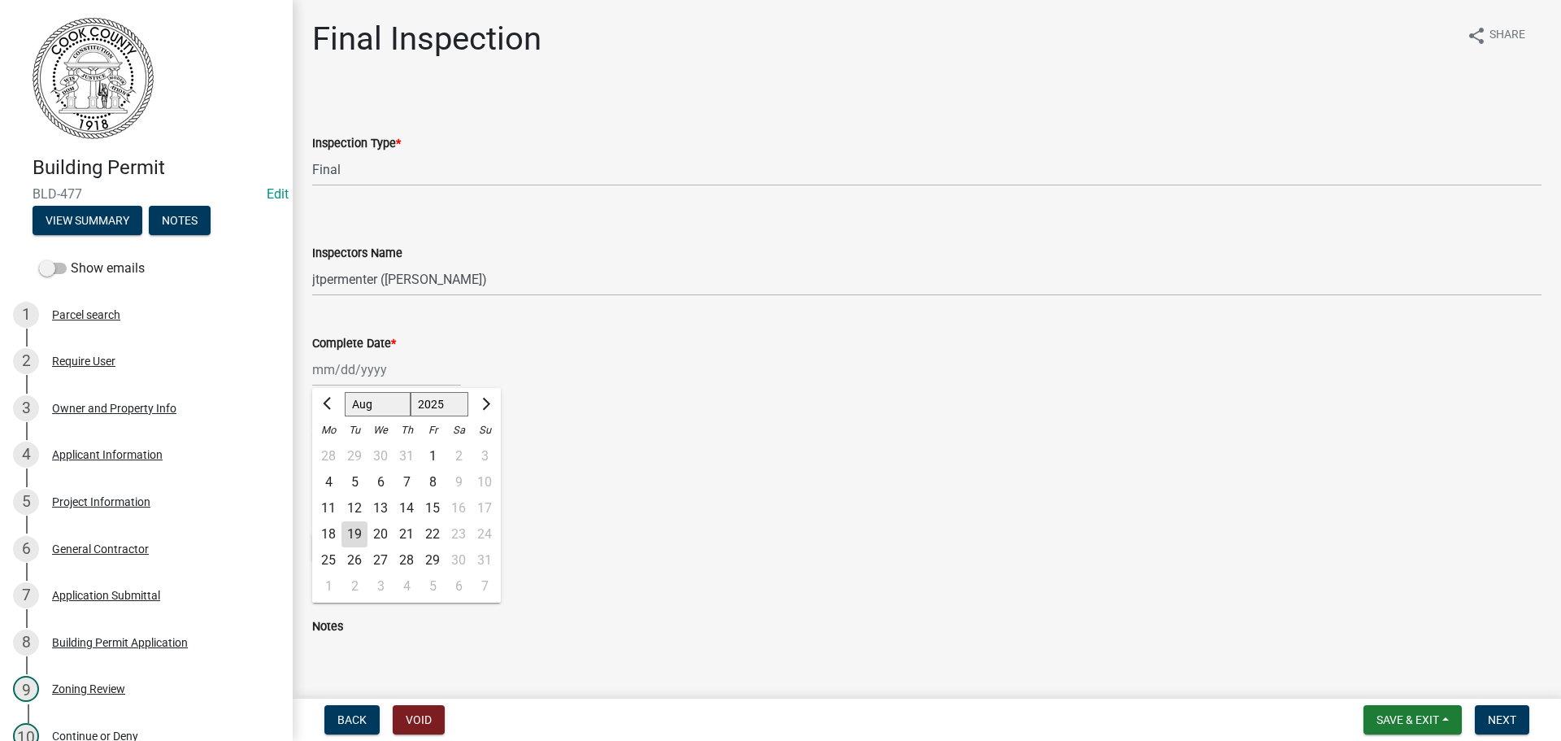
click at [349, 370] on div "[PERSON_NAME] Feb Mar Apr [PERSON_NAME][DATE] Oct Nov [DATE] 1526 1527 1528 152…" at bounding box center [386, 369] width 149 height 33
click at [356, 528] on div "19" at bounding box center [354, 534] width 26 height 26
type input "[DATE]"
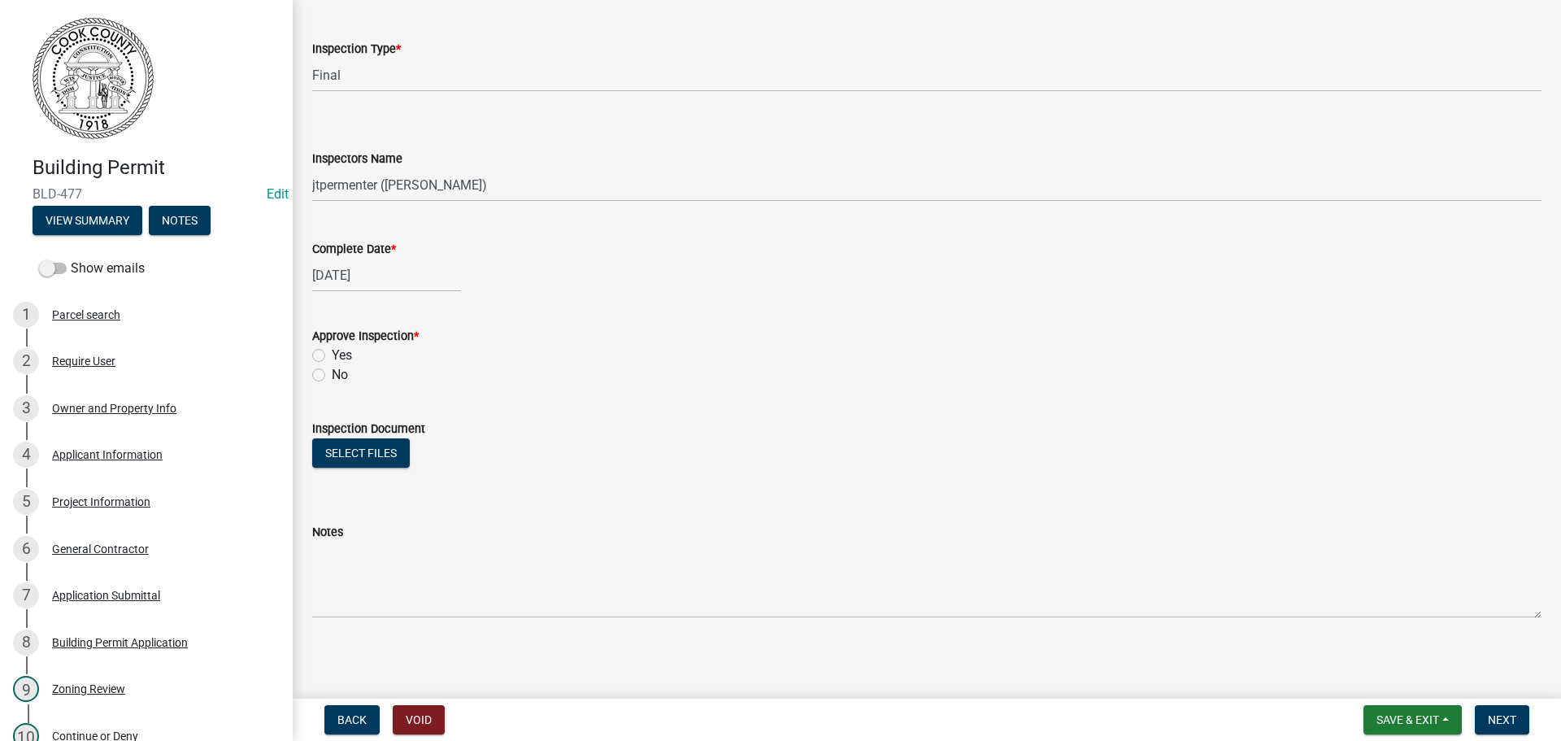
scroll to position [97, 0]
click at [332, 350] on label "Yes" at bounding box center [342, 353] width 20 height 20
click at [332, 350] on input "Yes" at bounding box center [337, 348] width 11 height 11
radio input "true"
click at [1497, 715] on span "Next" at bounding box center [1502, 719] width 28 height 13
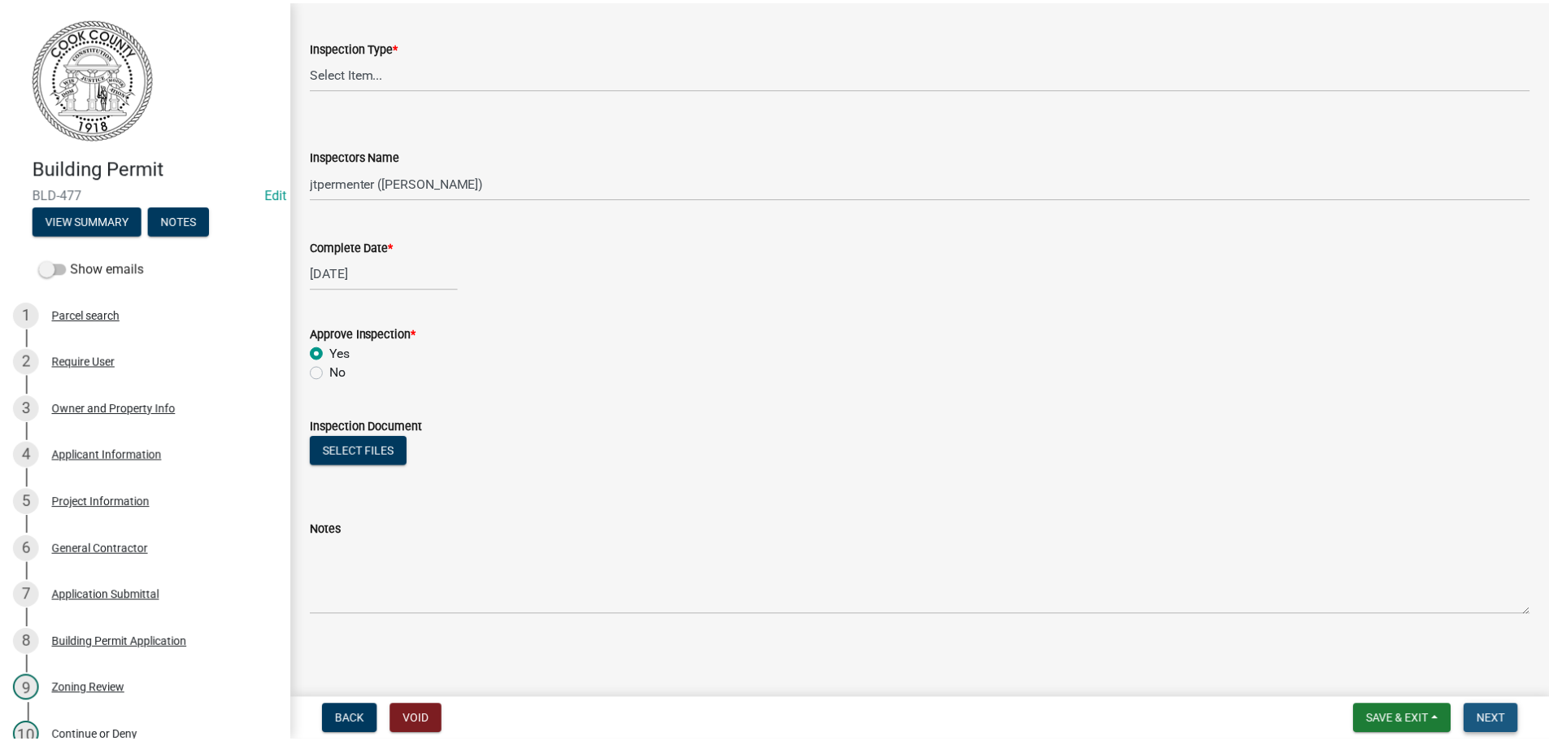
scroll to position [0, 0]
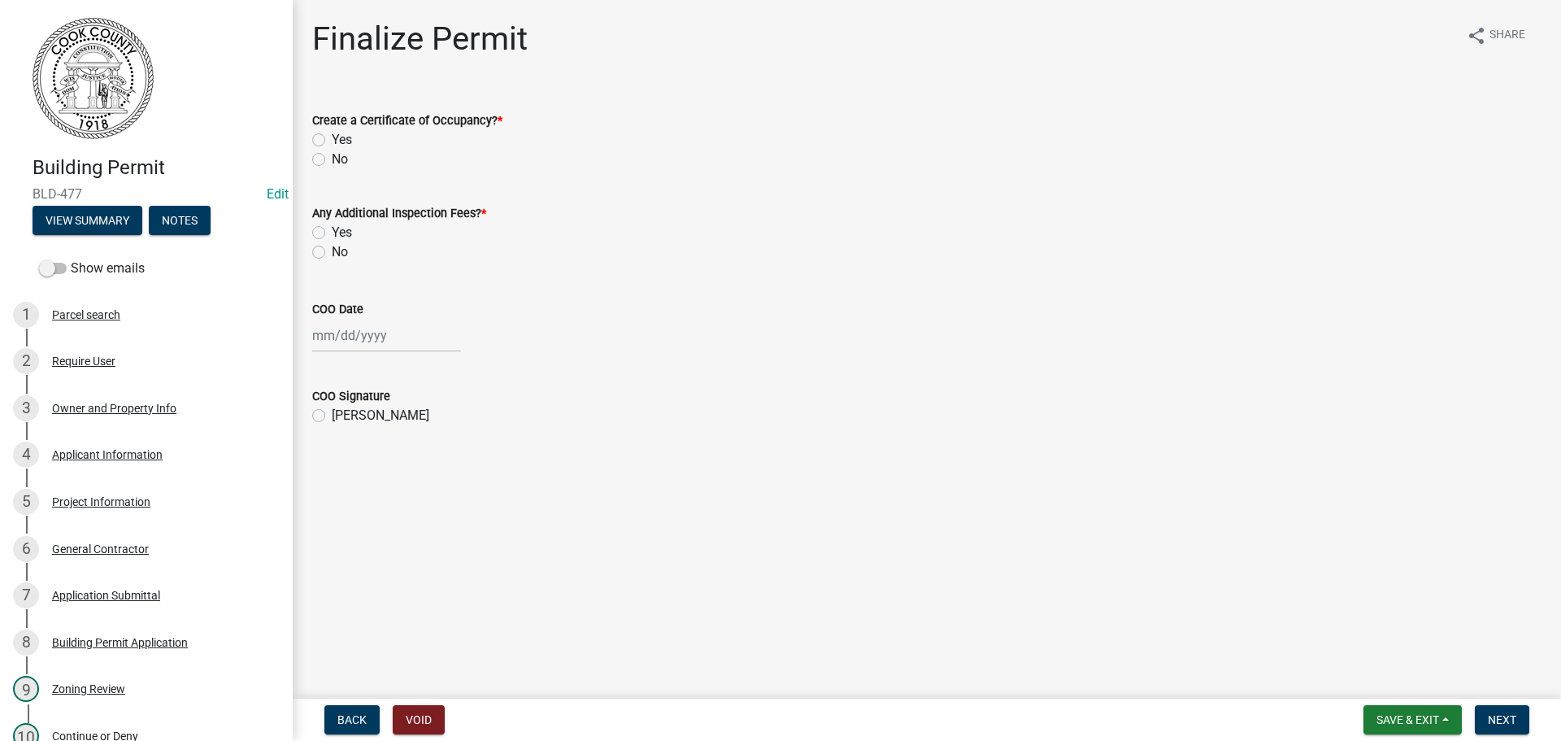
click at [332, 141] on label "Yes" at bounding box center [342, 140] width 20 height 20
click at [332, 141] on input "Yes" at bounding box center [337, 135] width 11 height 11
radio input "true"
click at [332, 255] on label "No" at bounding box center [340, 252] width 16 height 20
click at [332, 253] on input "No" at bounding box center [337, 247] width 11 height 11
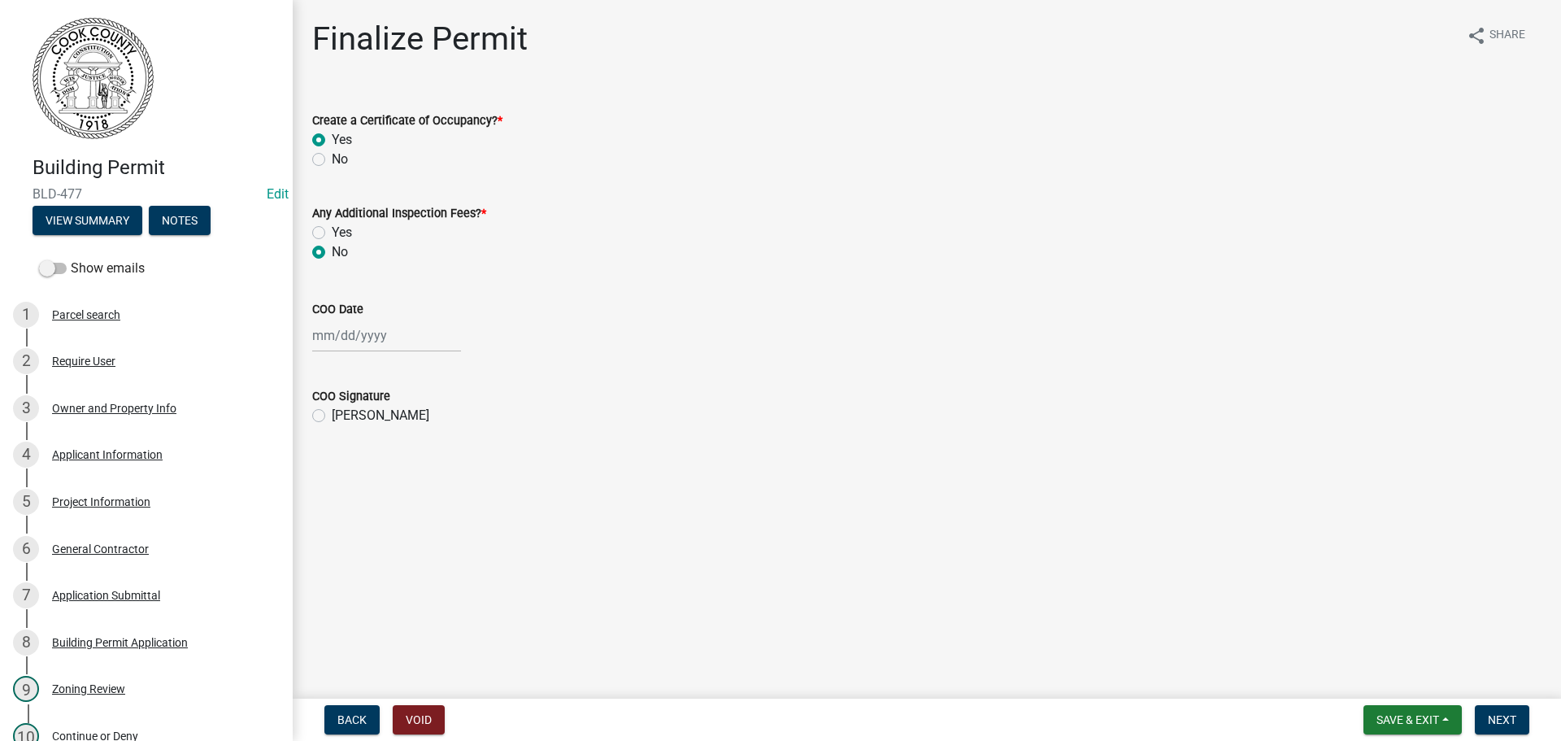
radio input "true"
click at [363, 338] on div at bounding box center [386, 335] width 149 height 33
select select "8"
select select "2025"
click at [360, 502] on div "19" at bounding box center [354, 500] width 26 height 26
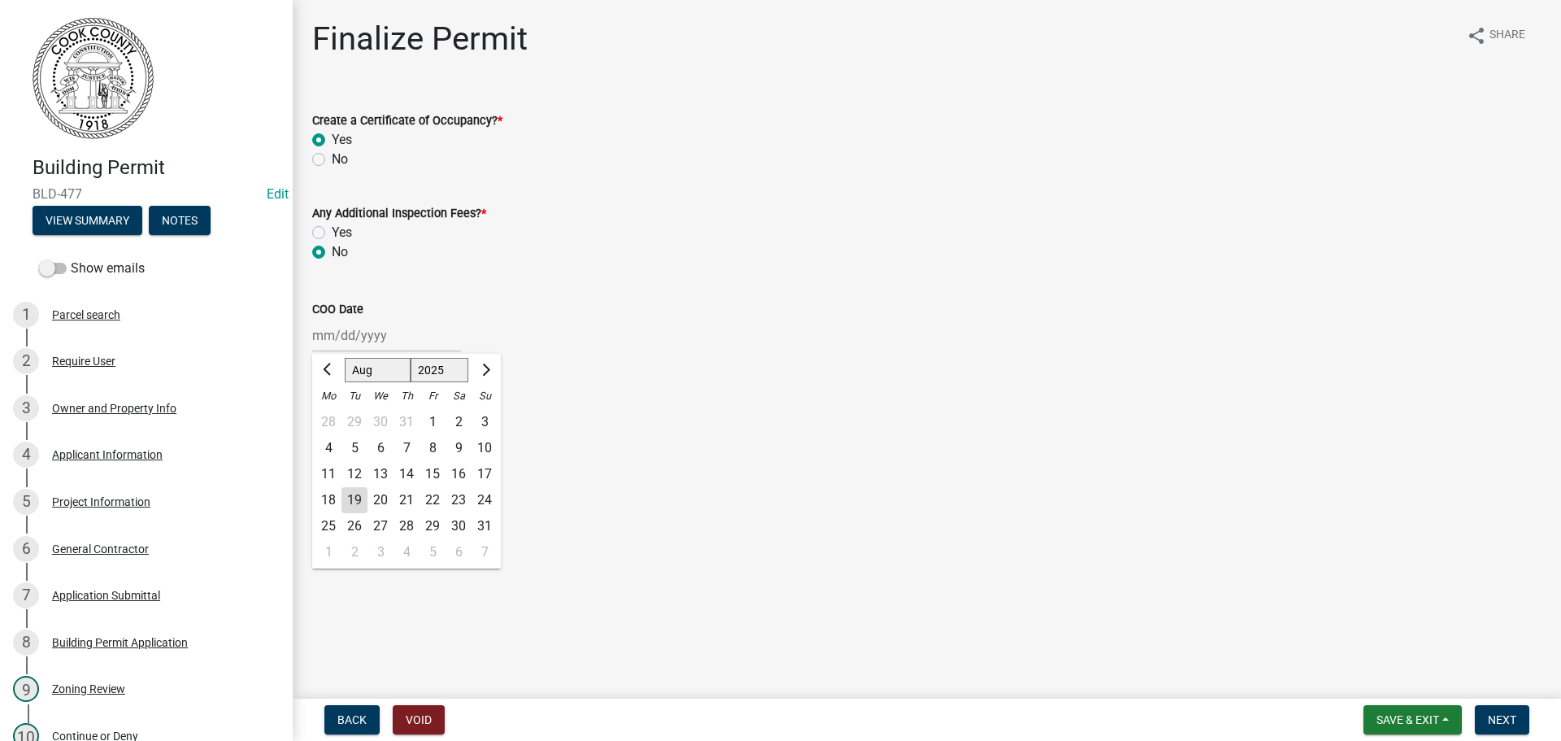
type input "[DATE]"
click at [332, 417] on label "[PERSON_NAME]" at bounding box center [381, 416] width 98 height 20
click at [332, 416] on input "[PERSON_NAME]" at bounding box center [337, 411] width 11 height 11
radio input "true"
click at [1490, 711] on button "Next" at bounding box center [1502, 719] width 54 height 29
